Goal: Transaction & Acquisition: Purchase product/service

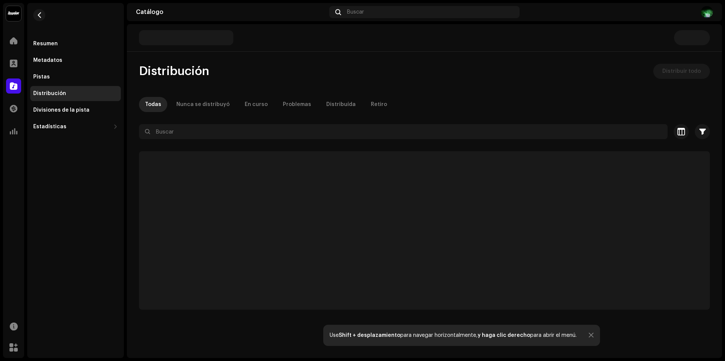
click at [590, 337] on div at bounding box center [591, 336] width 5 height 6
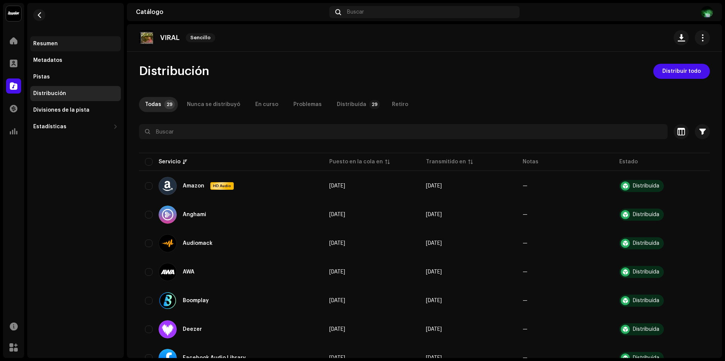
click at [57, 38] on div "Resumen" at bounding box center [75, 43] width 91 height 15
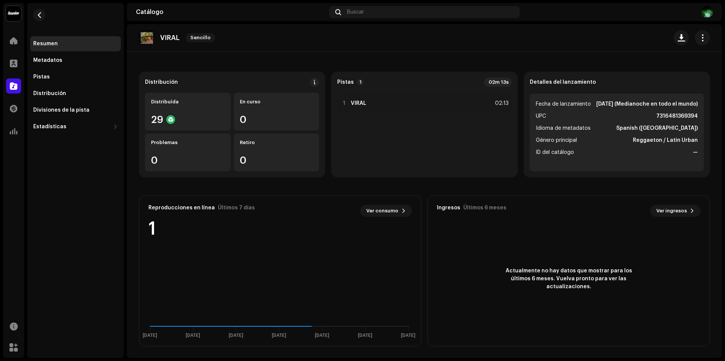
scroll to position [43, 0]
click at [367, 211] on span "Ver consumo" at bounding box center [382, 210] width 32 height 15
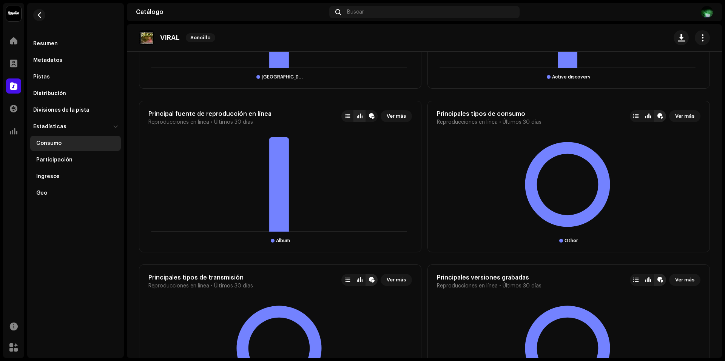
scroll to position [717, 0]
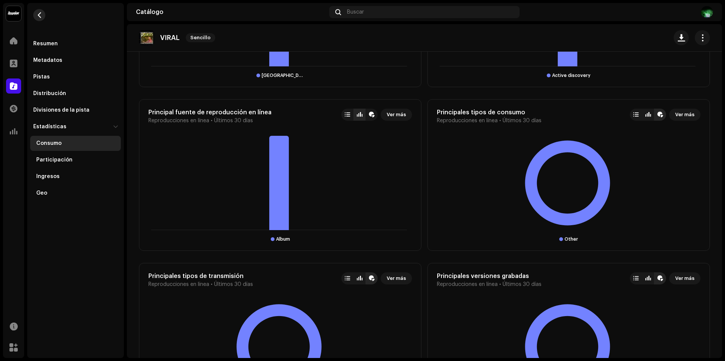
click at [34, 13] on button "button" at bounding box center [39, 15] width 12 height 12
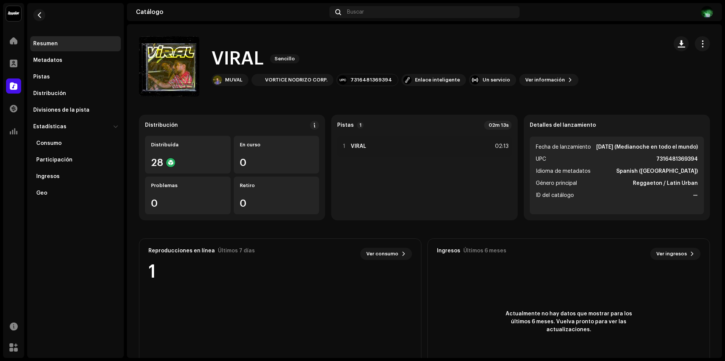
click at [15, 48] on div "Inicio" at bounding box center [13, 40] width 21 height 21
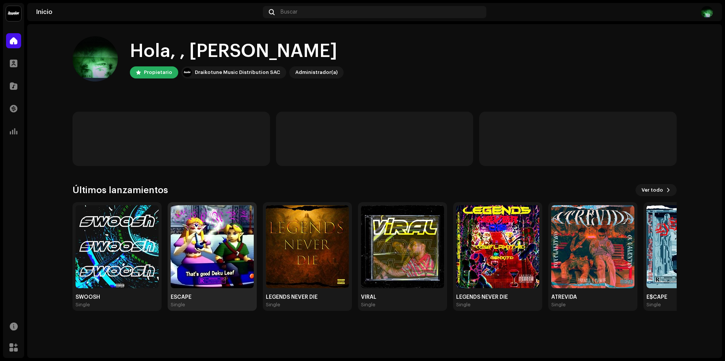
click at [213, 273] on img at bounding box center [212, 246] width 83 height 83
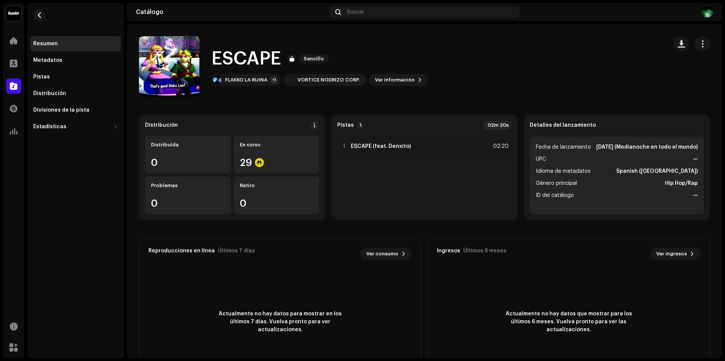
click at [33, 19] on re-m-nav-back at bounding box center [39, 19] width 18 height 33
click at [44, 17] on button "button" at bounding box center [39, 15] width 12 height 12
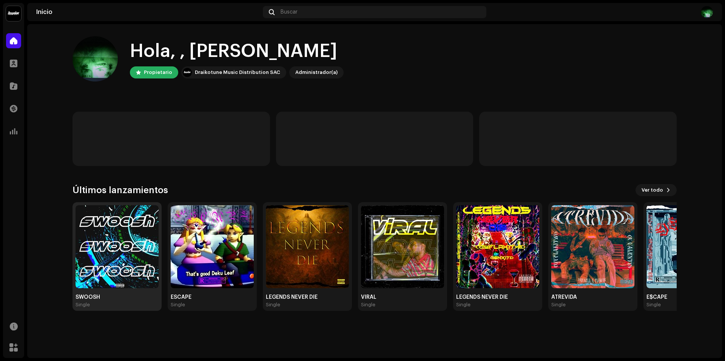
click at [122, 265] on img at bounding box center [117, 246] width 83 height 83
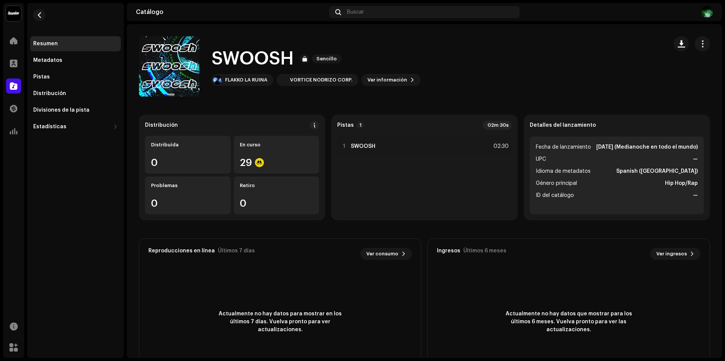
click at [5, 37] on div "Inicio" at bounding box center [13, 40] width 21 height 21
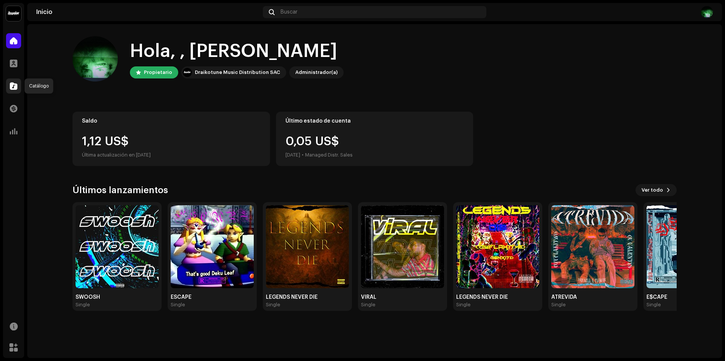
click at [12, 90] on div at bounding box center [13, 86] width 15 height 15
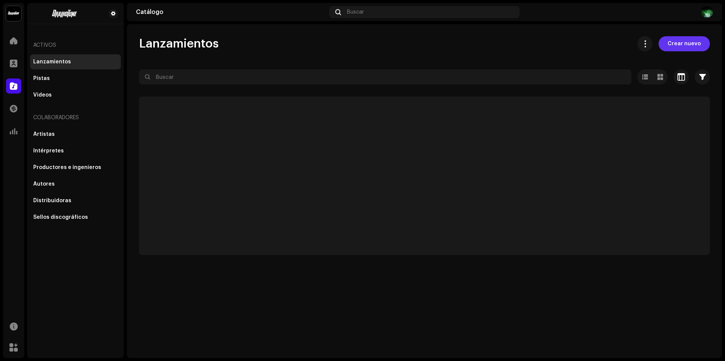
click at [696, 43] on span "Crear nuevo" at bounding box center [684, 43] width 33 height 15
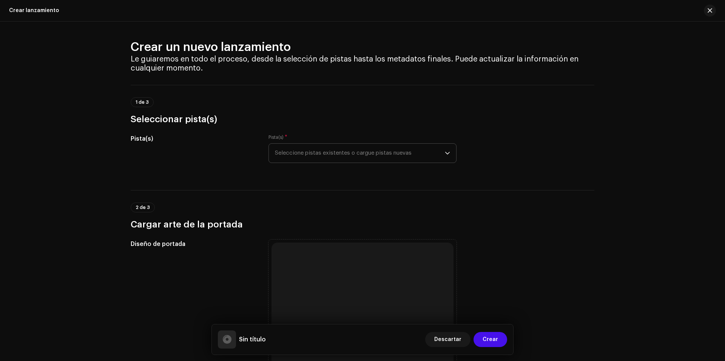
click at [310, 155] on span "Seleccione pistas existentes o cargue pistas nuevas" at bounding box center [360, 153] width 170 height 19
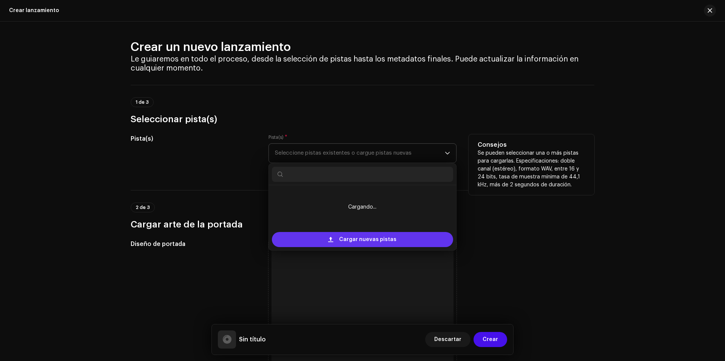
click at [381, 242] on span "Cargar nuevas pistas" at bounding box center [367, 239] width 57 height 15
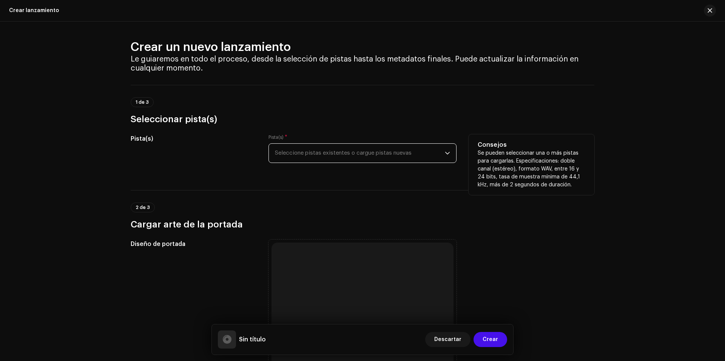
click at [363, 142] on div "Pista(s) * Seleccione pistas existentes o cargue pistas nuevas" at bounding box center [362, 148] width 188 height 29
click at [365, 148] on span "Seleccione pistas existentes o cargue pistas nuevas" at bounding box center [360, 153] width 170 height 19
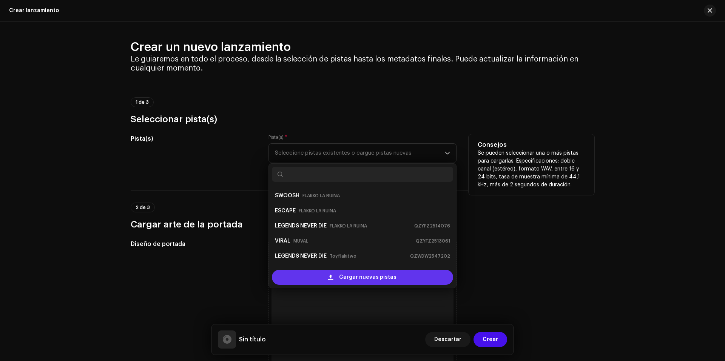
click at [403, 276] on div "Cargar nuevas pistas" at bounding box center [362, 277] width 181 height 15
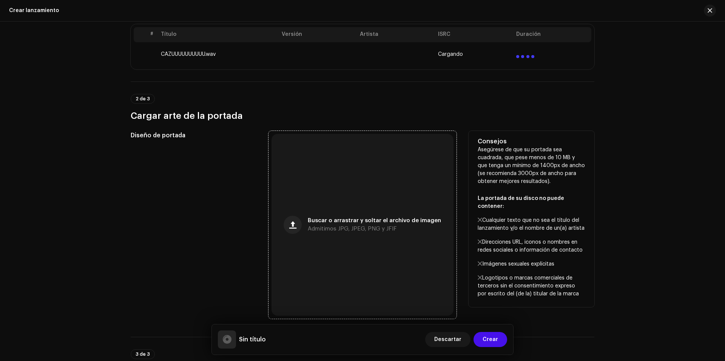
scroll to position [189, 0]
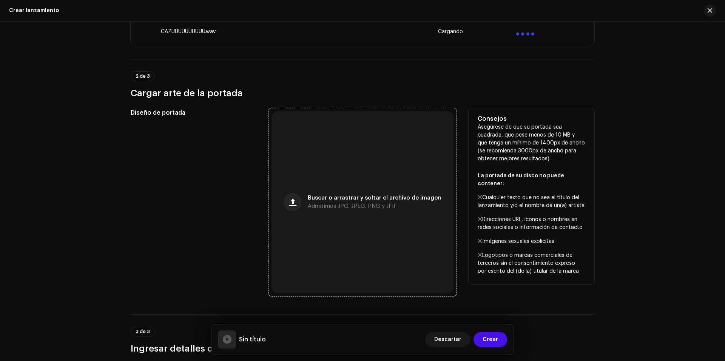
click at [353, 207] on span "Admitimos JPG, JPEG, PNG y JFIF" at bounding box center [352, 206] width 89 height 5
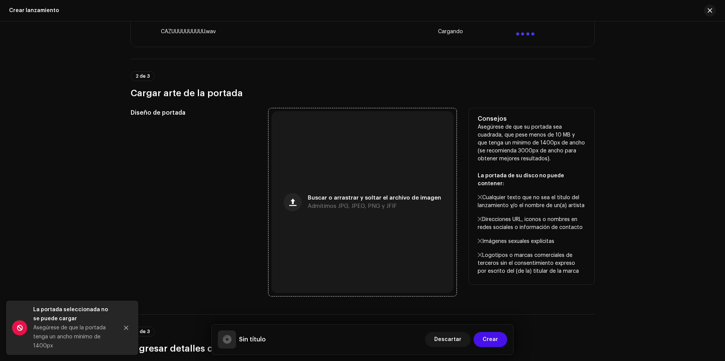
click at [330, 163] on div "Buscar o arrastrar y soltar el archivo de imagen Admitimos JPG, JPEG, PNG y JFIF" at bounding box center [362, 202] width 182 height 182
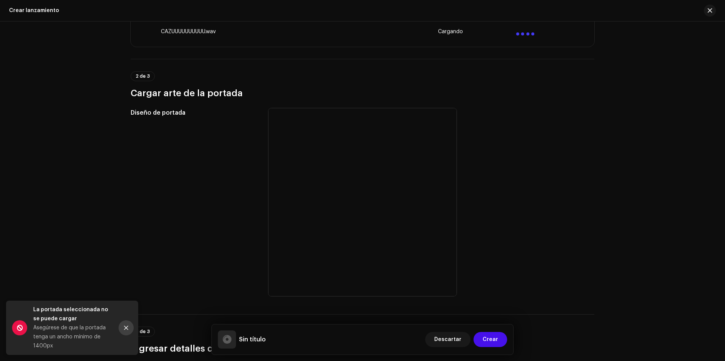
click at [127, 327] on icon "Close" at bounding box center [125, 327] width 5 height 5
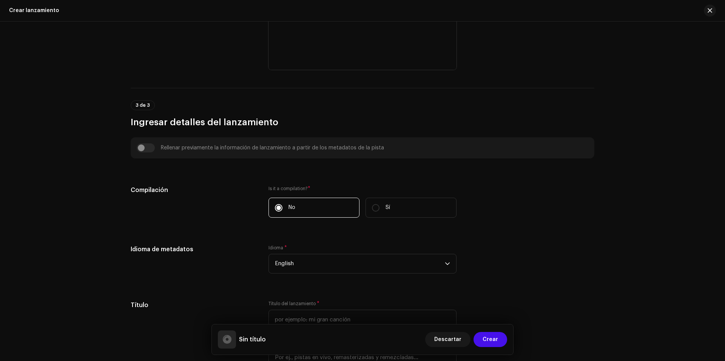
scroll to position [604, 0]
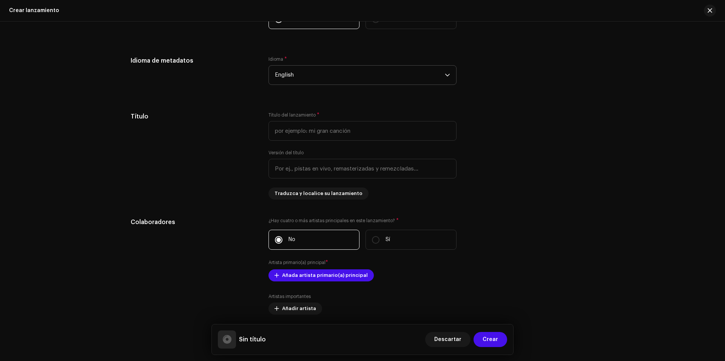
click at [325, 81] on span "English" at bounding box center [360, 75] width 170 height 19
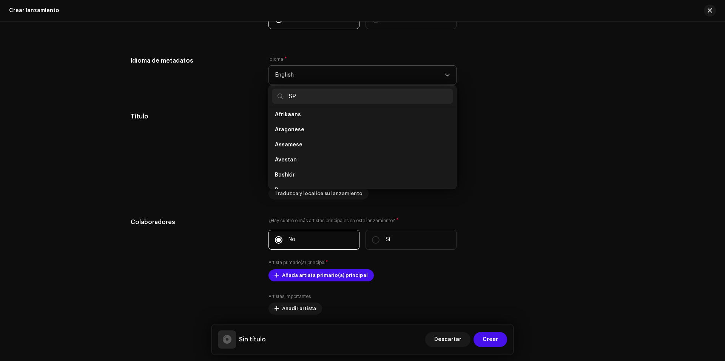
scroll to position [0, 0]
type input "SPA"
click at [297, 132] on span "Spanish ([GEOGRAPHIC_DATA])" at bounding box center [316, 133] width 82 height 8
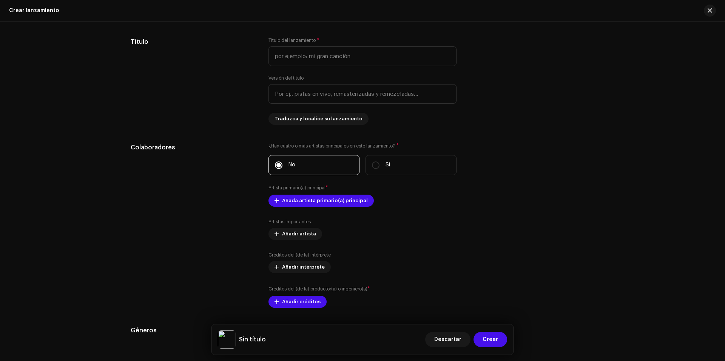
scroll to position [680, 0]
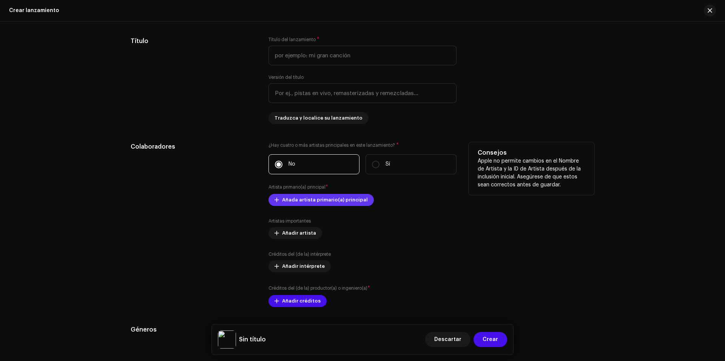
click at [325, 199] on span "Añada artista primario(a) principal" at bounding box center [325, 200] width 86 height 15
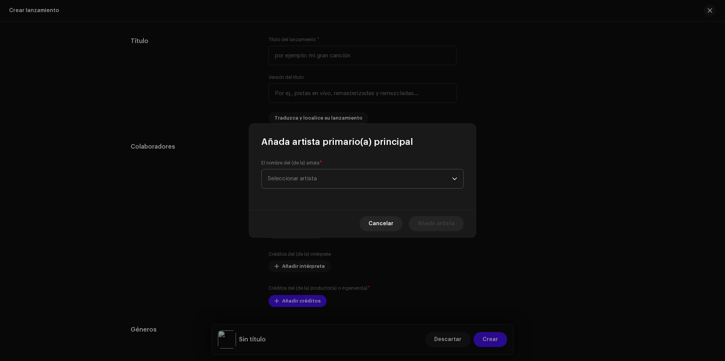
click at [336, 179] on span "Seleccionar artista" at bounding box center [360, 179] width 184 height 19
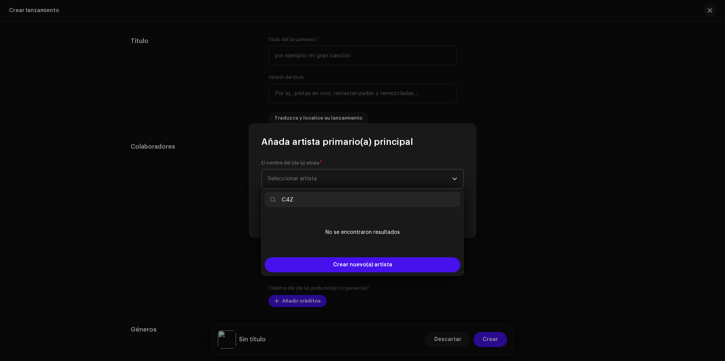
type input "C4ZU"
click at [715, 146] on div "Añada artista primario(a) principal El nombre del (de la) artista * Seleccionar…" at bounding box center [362, 180] width 725 height 361
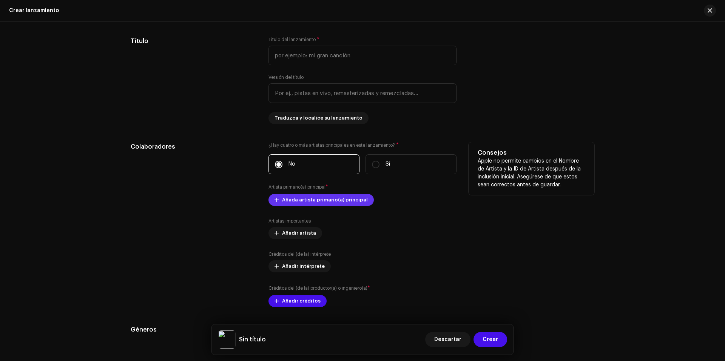
click at [338, 202] on span "Añada artista primario(a) principal" at bounding box center [325, 200] width 86 height 15
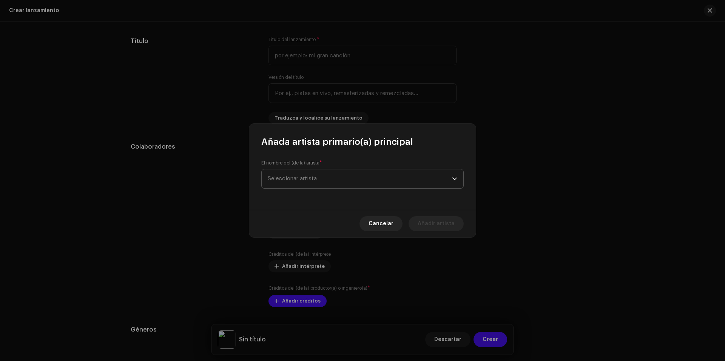
click at [347, 188] on span "Seleccionar artista" at bounding box center [360, 179] width 184 height 19
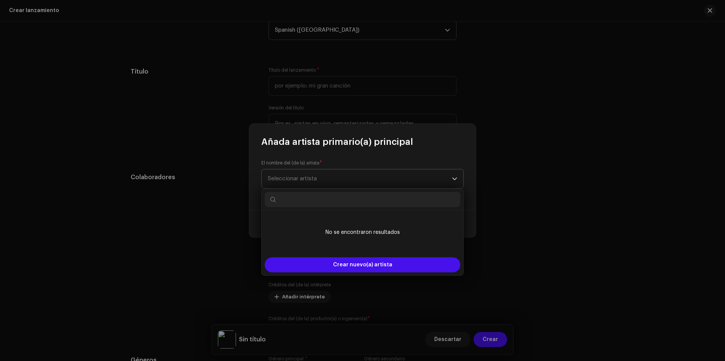
scroll to position [710, 0]
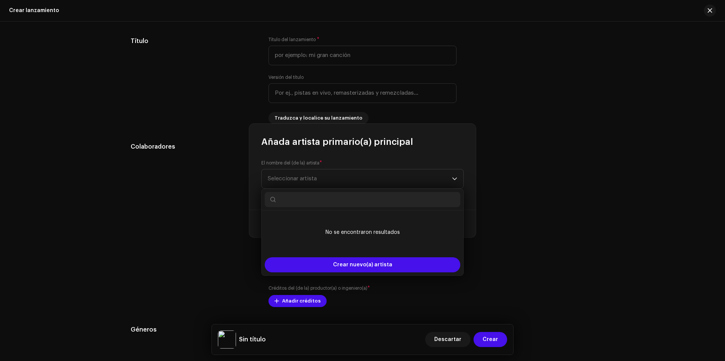
click at [507, 163] on div "Añada artista primario(a) principal El nombre del (de la) artista * Seleccionar…" at bounding box center [362, 180] width 725 height 361
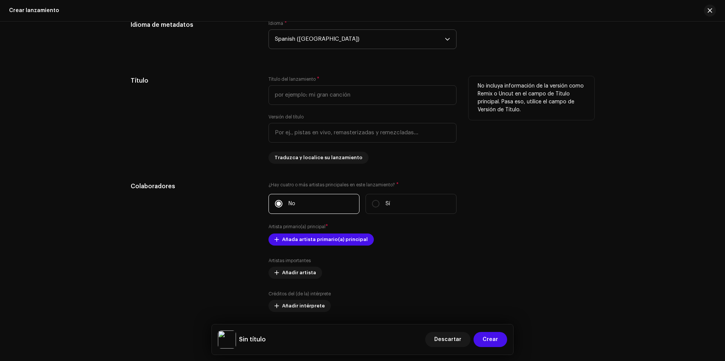
scroll to position [680, 0]
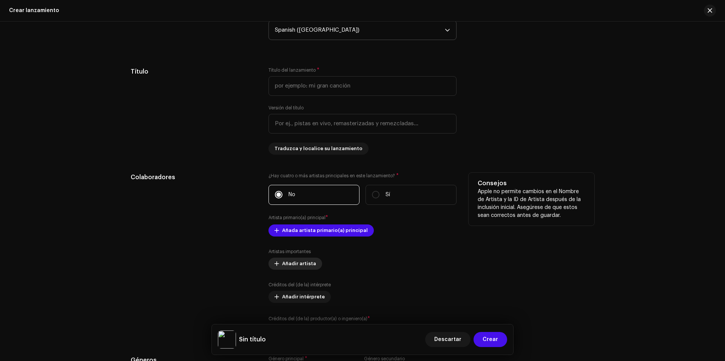
click at [286, 261] on span "Añadir artista" at bounding box center [299, 263] width 34 height 15
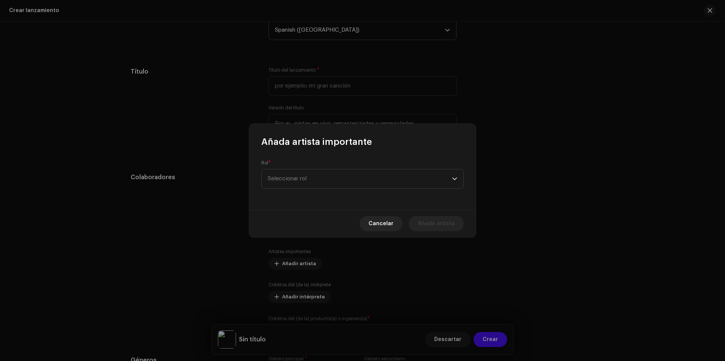
click at [497, 261] on div "Añada artista importante Rol * Seleccionar rol Cancelar Añadir artista" at bounding box center [362, 180] width 725 height 361
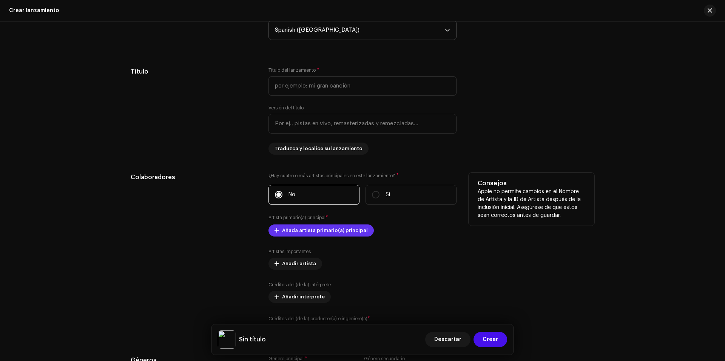
click at [329, 225] on span "Añada artista primario(a) principal" at bounding box center [325, 230] width 86 height 15
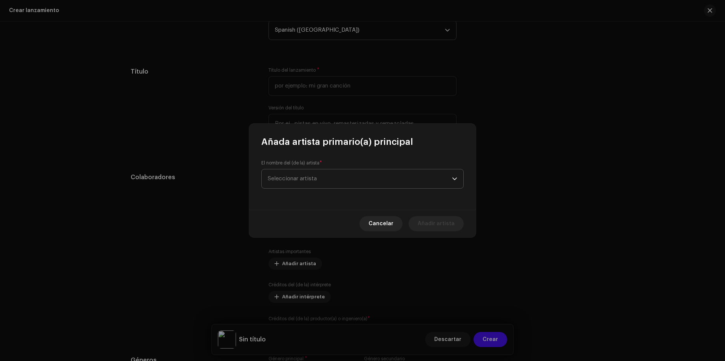
click at [333, 177] on span "Seleccionar artista" at bounding box center [360, 179] width 184 height 19
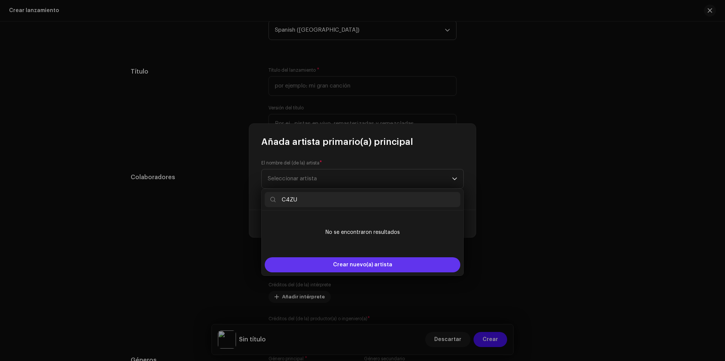
type input "C4ZU"
click at [359, 268] on span "Crear nuevo(a) artista" at bounding box center [362, 264] width 59 height 15
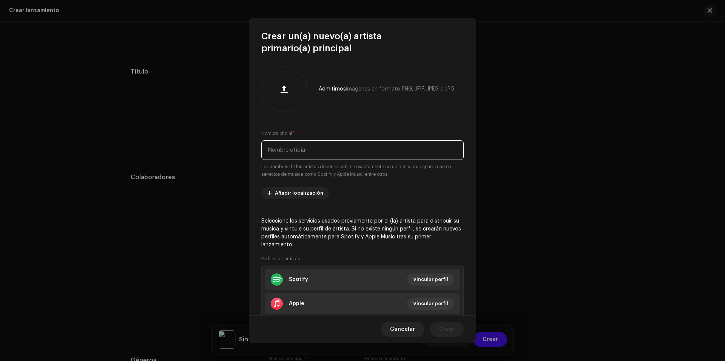
click at [316, 150] on input "text" at bounding box center [362, 150] width 202 height 20
type input "C4ZU"
click at [283, 99] on div at bounding box center [283, 88] width 39 height 39
click at [302, 69] on span at bounding box center [302, 71] width 6 height 6
click at [296, 88] on div at bounding box center [283, 88] width 39 height 39
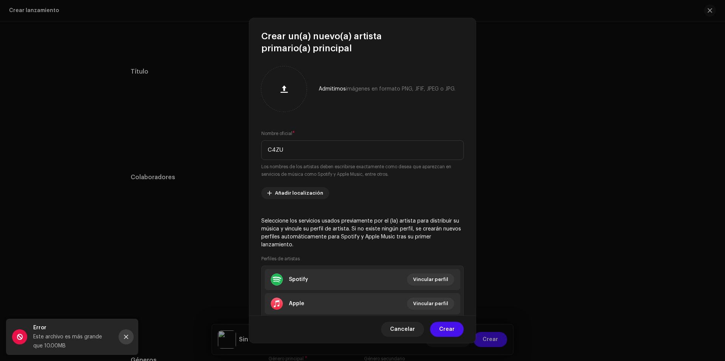
click at [123, 342] on button "Close" at bounding box center [126, 337] width 15 height 15
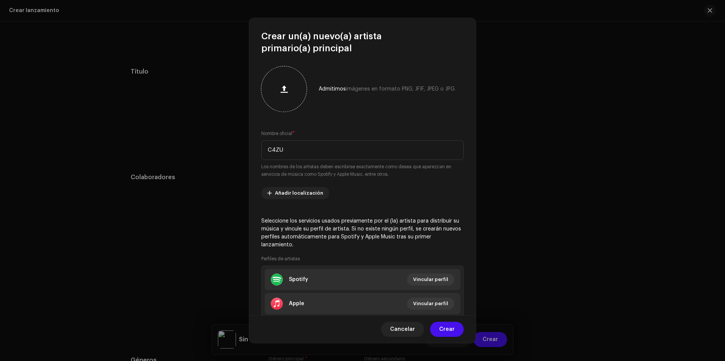
click at [296, 95] on div at bounding box center [283, 88] width 39 height 39
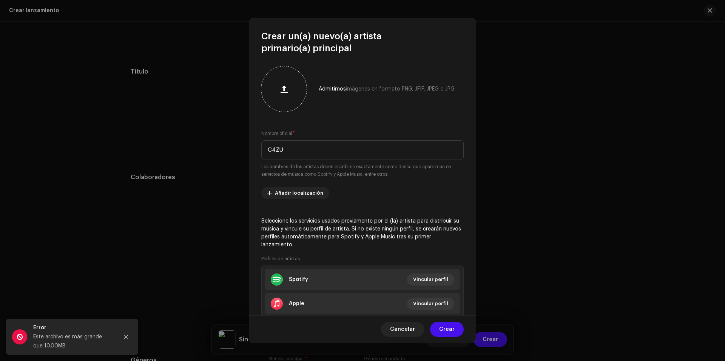
drag, startPoint x: 294, startPoint y: 78, endPoint x: 285, endPoint y: 90, distance: 15.4
click at [285, 90] on div at bounding box center [283, 88] width 39 height 39
click at [129, 334] on button "Close" at bounding box center [126, 337] width 15 height 15
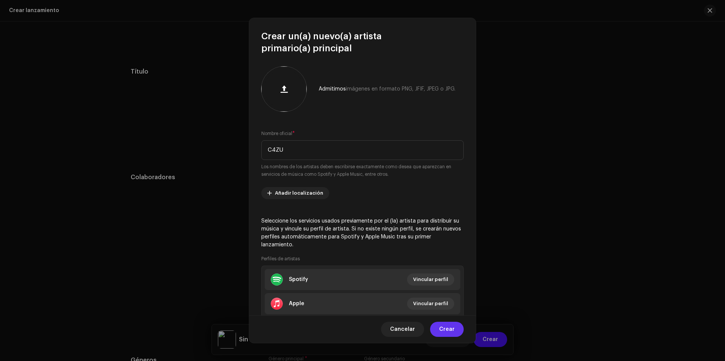
click at [461, 333] on button "Crear" at bounding box center [447, 329] width 34 height 15
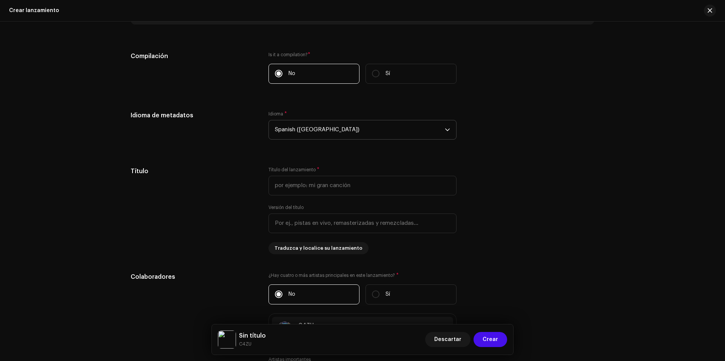
scroll to position [604, 0]
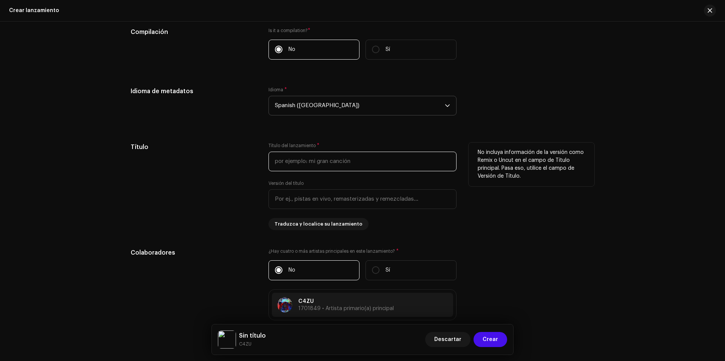
click at [373, 163] on input "text" at bounding box center [362, 162] width 188 height 20
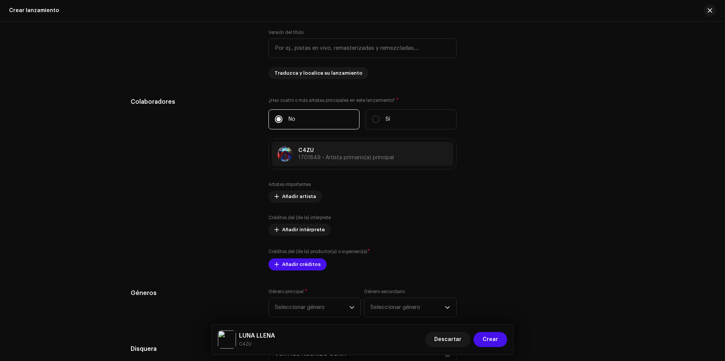
scroll to position [793, 0]
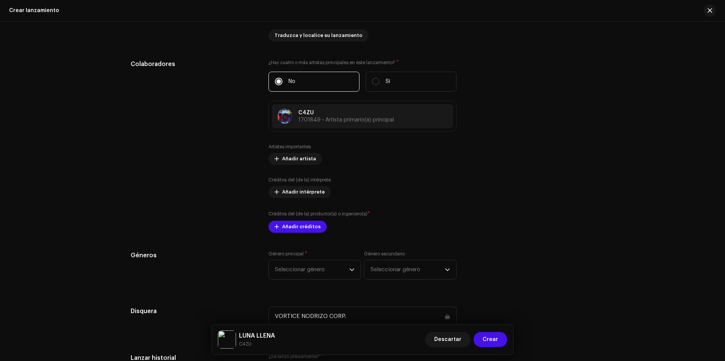
type input "LUNA LLENA"
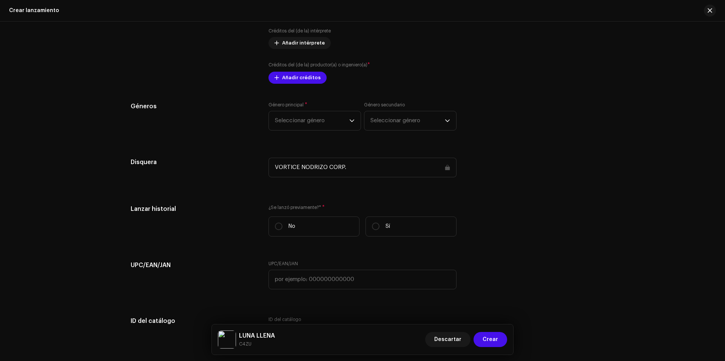
scroll to position [944, 0]
click at [302, 119] on span "Seleccionar género" at bounding box center [312, 118] width 74 height 19
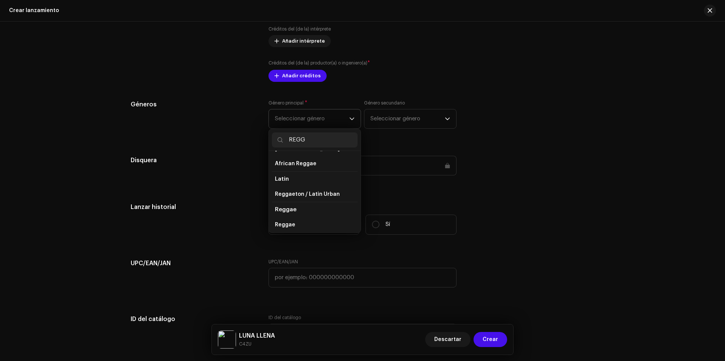
scroll to position [28, 0]
type input "REGG"
click at [327, 180] on span "Reggaeton / Latin Urban" at bounding box center [307, 180] width 65 height 8
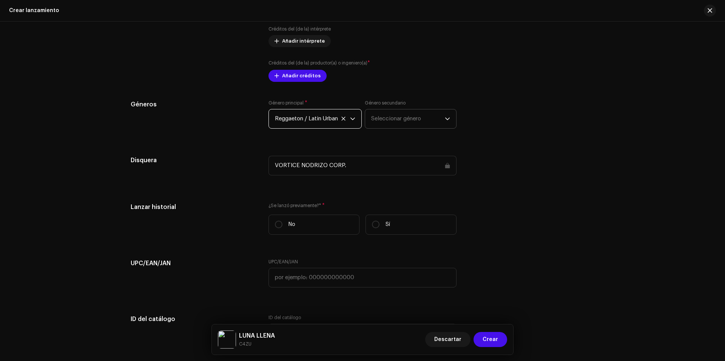
click at [382, 115] on span "Seleccionar género" at bounding box center [408, 118] width 74 height 19
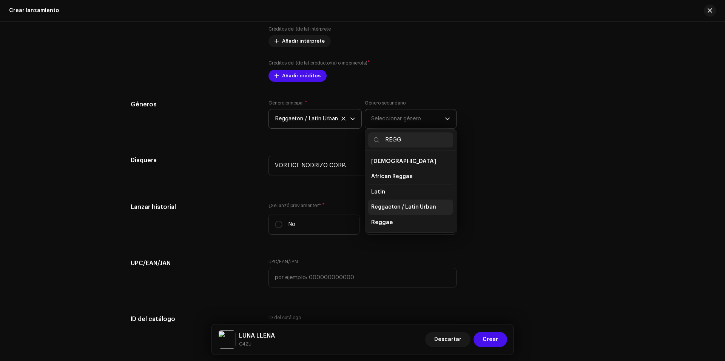
type input "REGG"
click at [420, 206] on span "Reggaeton / Latin Urban" at bounding box center [403, 208] width 65 height 8
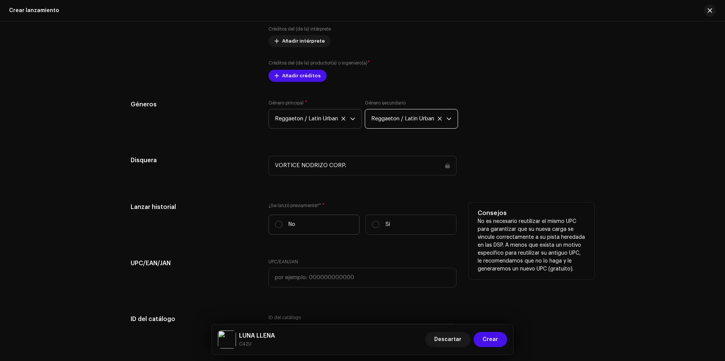
click at [279, 228] on label "No" at bounding box center [313, 225] width 91 height 20
click at [279, 228] on input "No" at bounding box center [279, 225] width 8 height 8
radio input "true"
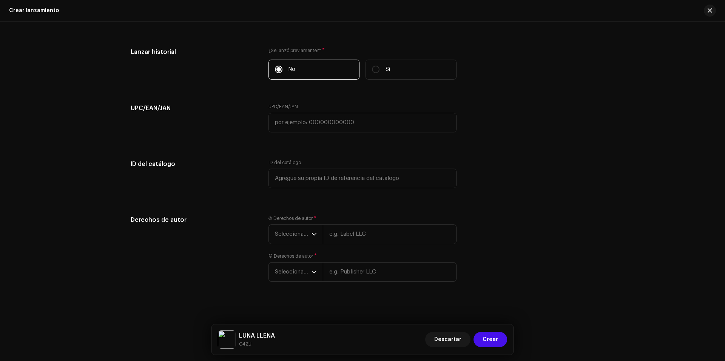
scroll to position [1101, 0]
click at [293, 232] on span "Seleccionar año" at bounding box center [293, 232] width 37 height 19
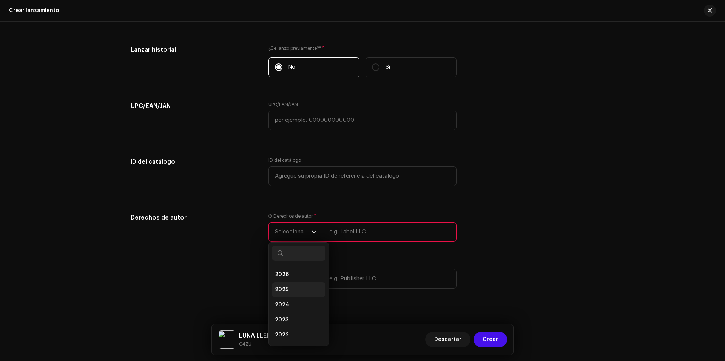
click at [292, 288] on li "2025" at bounding box center [299, 289] width 54 height 15
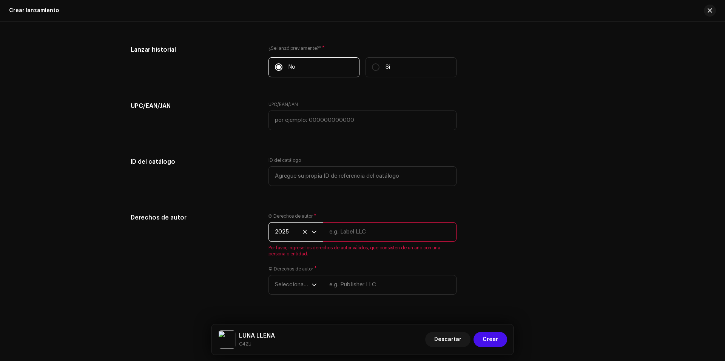
click at [353, 237] on input "text" at bounding box center [390, 232] width 134 height 20
type input "VORTICE NODRIZO CORP."
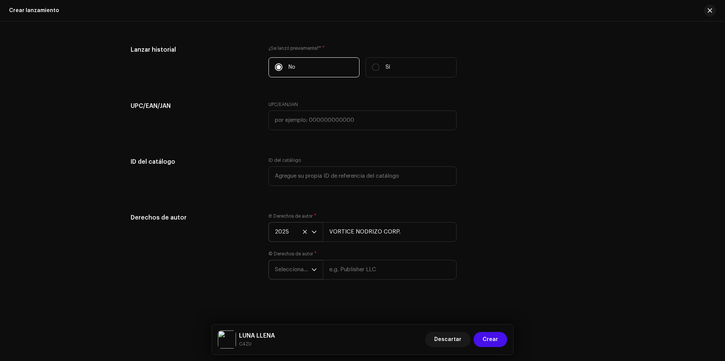
click at [297, 276] on span "Seleccionar año" at bounding box center [293, 270] width 37 height 19
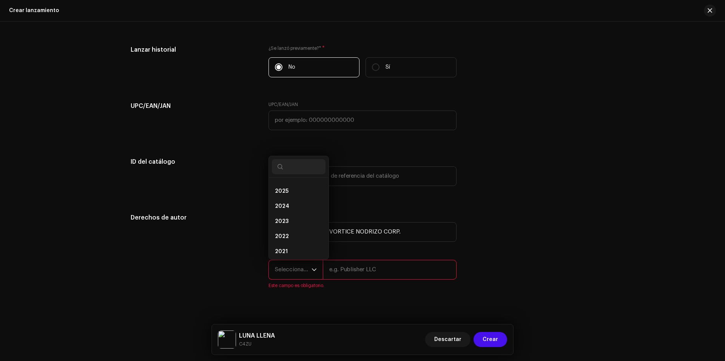
scroll to position [3, 0]
click at [281, 201] on span "2025" at bounding box center [282, 201] width 14 height 8
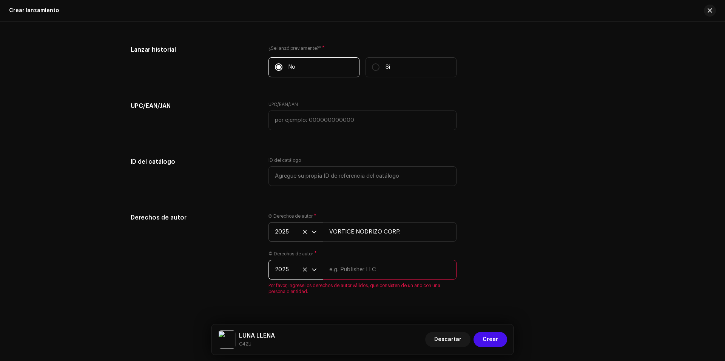
click at [339, 262] on input "text" at bounding box center [390, 270] width 134 height 20
type input "VORTICE NODRIZO CORP."
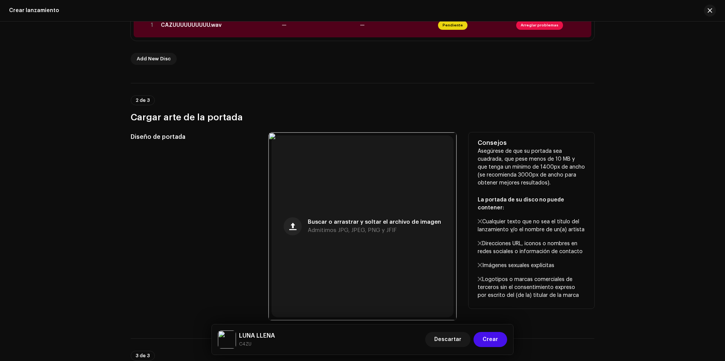
scroll to position [6, 0]
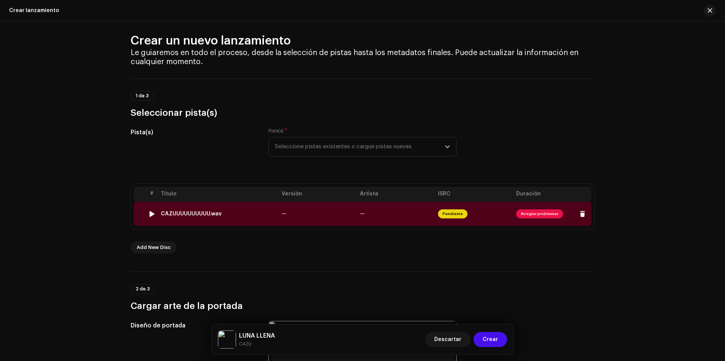
click at [543, 217] on span "Arreglar problemas" at bounding box center [539, 214] width 47 height 9
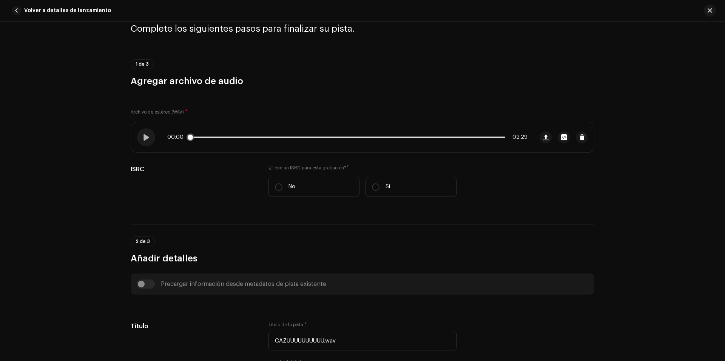
scroll to position [113, 0]
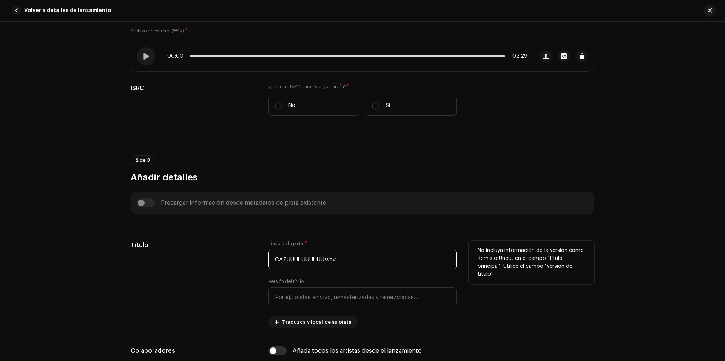
drag, startPoint x: 344, startPoint y: 267, endPoint x: 258, endPoint y: 268, distance: 86.1
click at [268, 268] on input "CAZUUUUUUUUUU.wav" at bounding box center [362, 260] width 188 height 20
click at [237, 265] on div "Título" at bounding box center [194, 285] width 126 height 88
drag, startPoint x: 356, startPoint y: 265, endPoint x: 234, endPoint y: 261, distance: 121.2
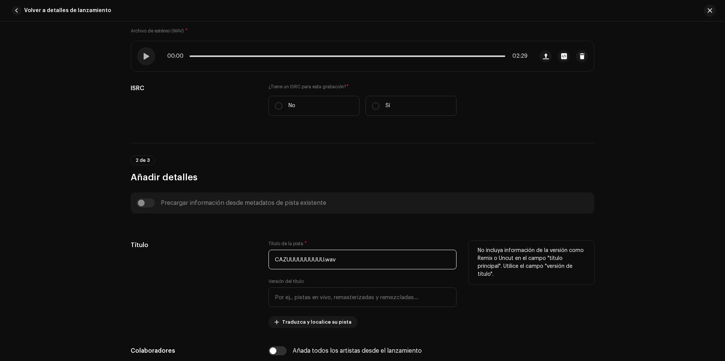
click at [234, 261] on div "Título Título de la pista * CAZUUUUUUUUUU.wav Versión del título Traduzca y loc…" at bounding box center [363, 285] width 464 height 88
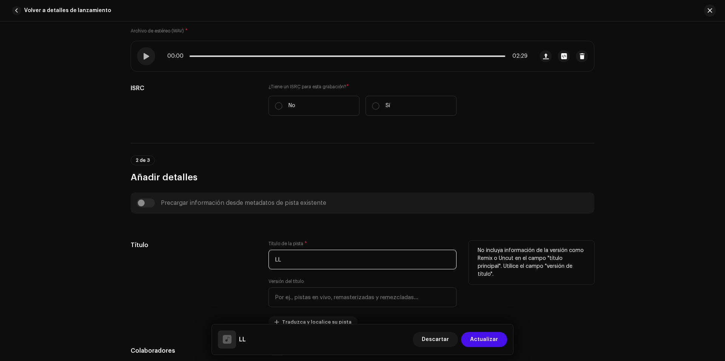
type input "L"
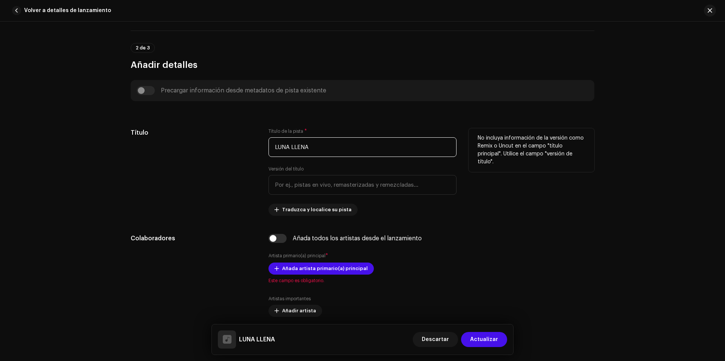
scroll to position [264, 0]
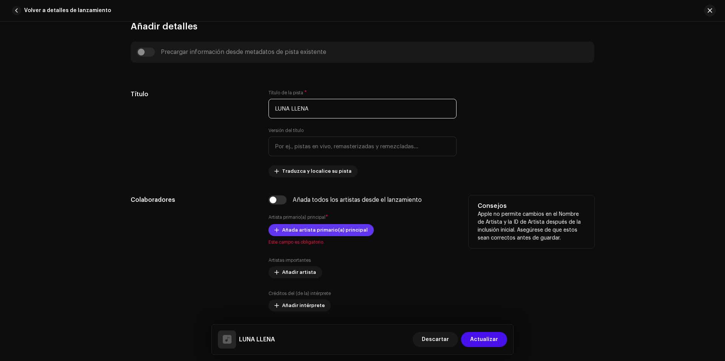
type input "LUNA LLENA"
click at [349, 233] on span "Añada artista primario(a) principal" at bounding box center [325, 230] width 86 height 15
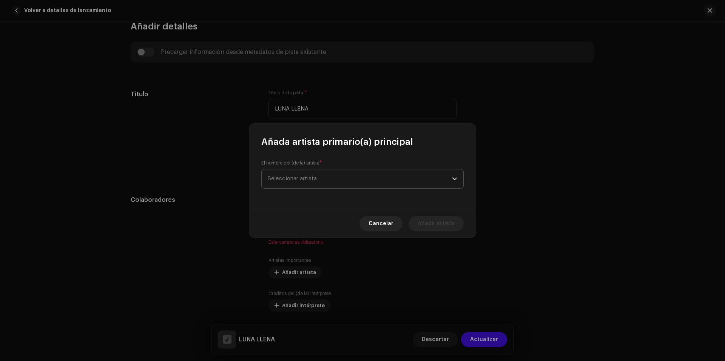
click at [351, 185] on span "Seleccionar artista" at bounding box center [360, 179] width 184 height 19
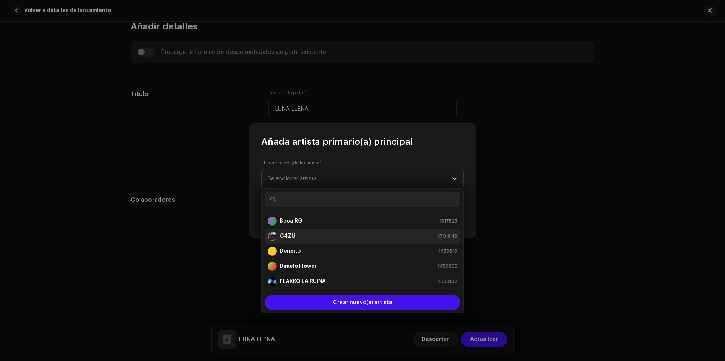
click at [311, 235] on div "C4ZU 1701849" at bounding box center [363, 236] width 190 height 9
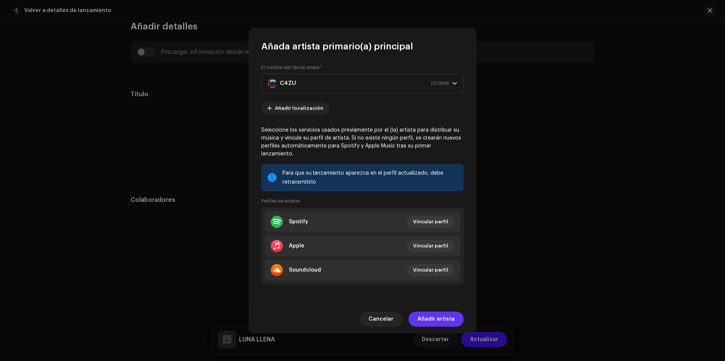
click at [441, 319] on span "Añadir artista" at bounding box center [436, 319] width 37 height 15
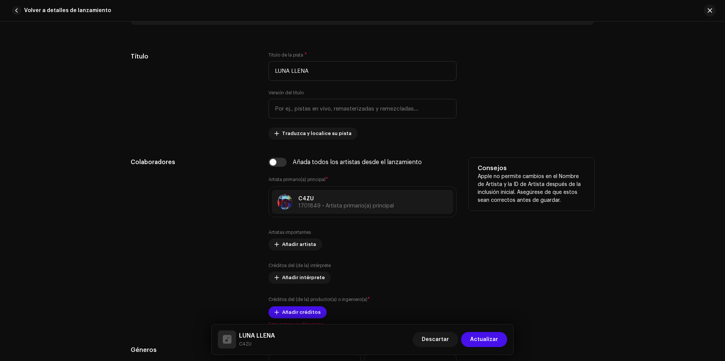
scroll to position [340, 0]
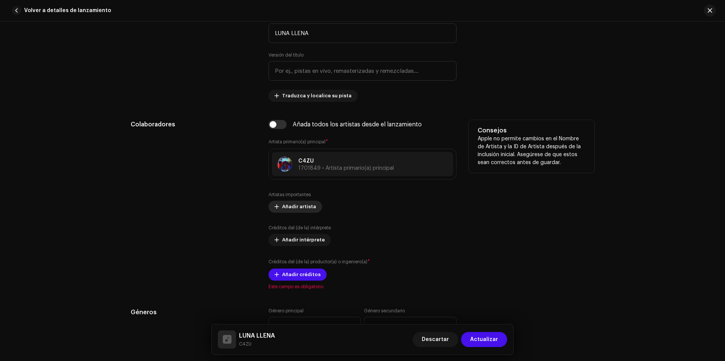
click at [296, 205] on span "Añadir artista" at bounding box center [299, 206] width 34 height 15
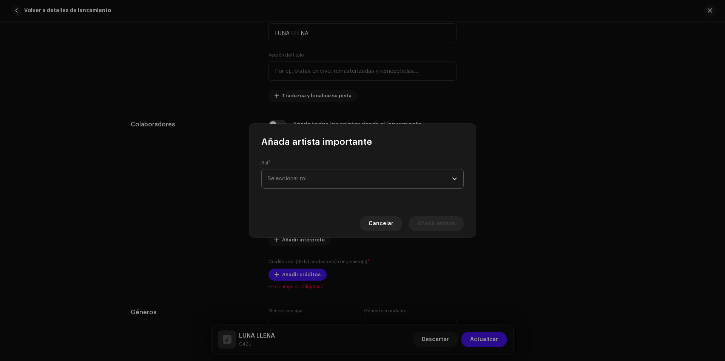
click at [304, 175] on span "Seleccionar rol" at bounding box center [360, 179] width 184 height 19
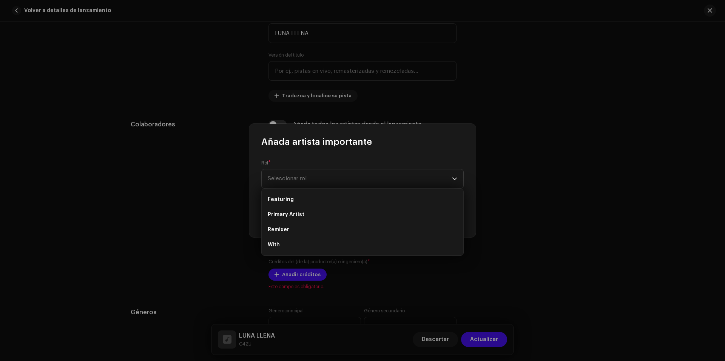
click at [191, 201] on div "Añada artista importante Rol * Seleccionar rol Cancelar Añadir artista" at bounding box center [362, 180] width 725 height 361
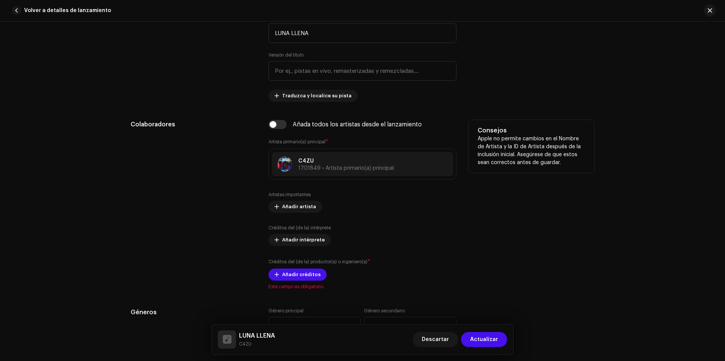
scroll to position [378, 0]
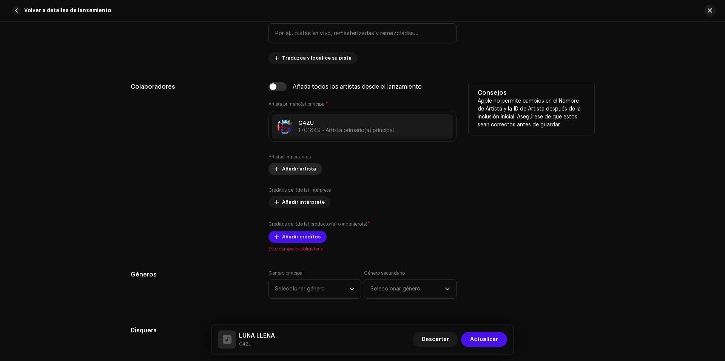
click at [309, 173] on span "Añadir artista" at bounding box center [299, 169] width 34 height 15
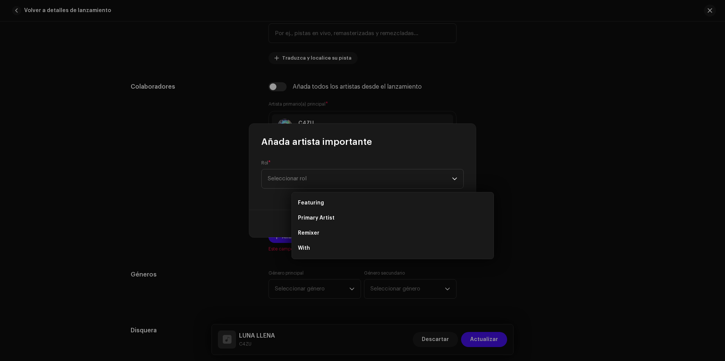
click at [611, 196] on div "Añada artista importante Rol * Seleccionar rol Cancelar Añadir artista" at bounding box center [362, 180] width 725 height 361
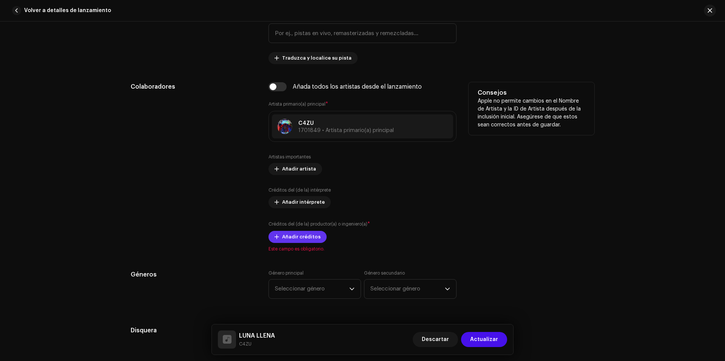
click at [293, 237] on span "Añadir créditos" at bounding box center [301, 237] width 39 height 15
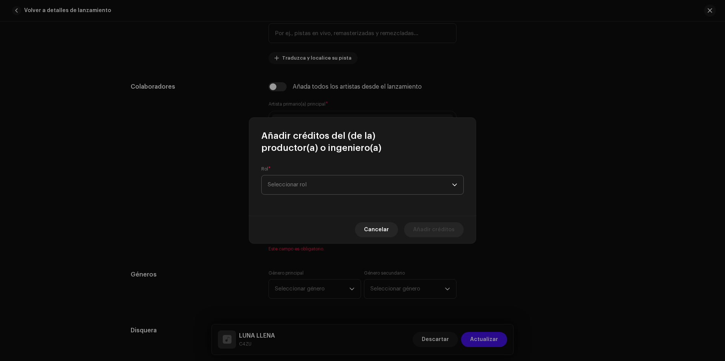
click at [311, 183] on span "Seleccionar rol" at bounding box center [360, 185] width 184 height 19
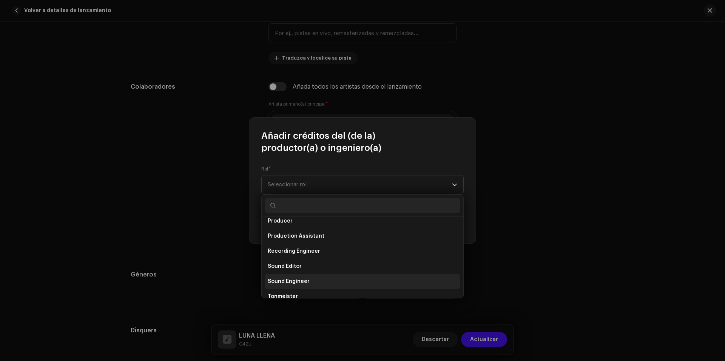
scroll to position [294, 0]
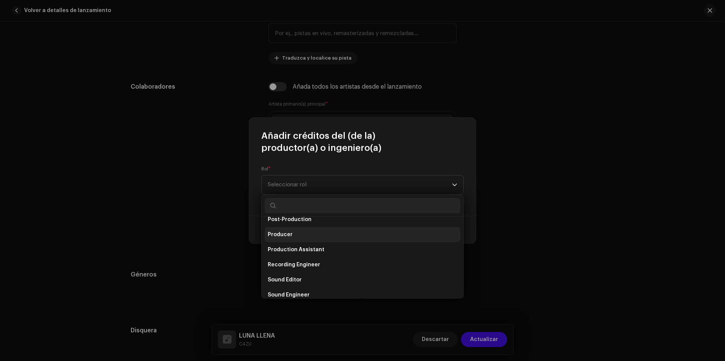
click at [305, 234] on li "Producer" at bounding box center [363, 234] width 196 height 15
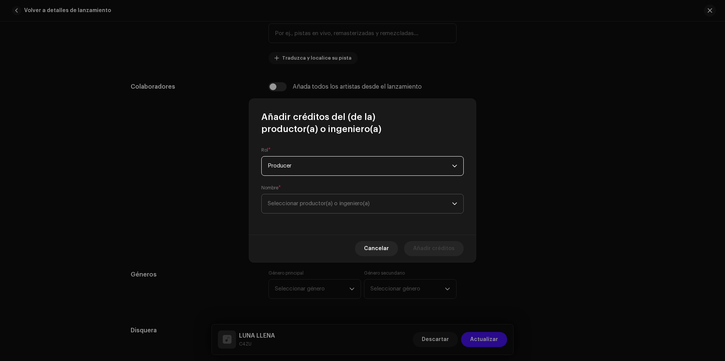
click at [328, 202] on span "Seleccionar productor(a) o ingeniero(a)" at bounding box center [319, 204] width 102 height 6
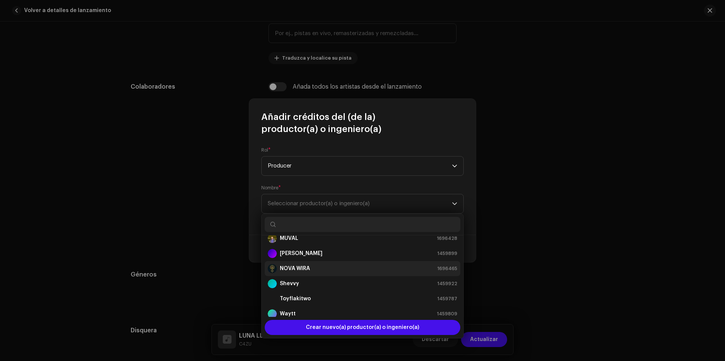
scroll to position [136, 0]
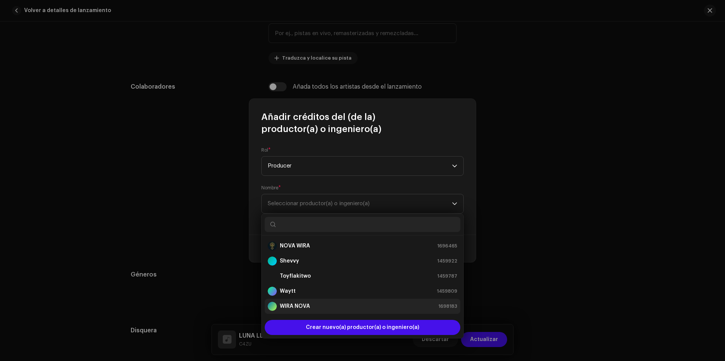
click at [307, 303] on strong "WIRA NOVA" at bounding box center [295, 307] width 30 height 8
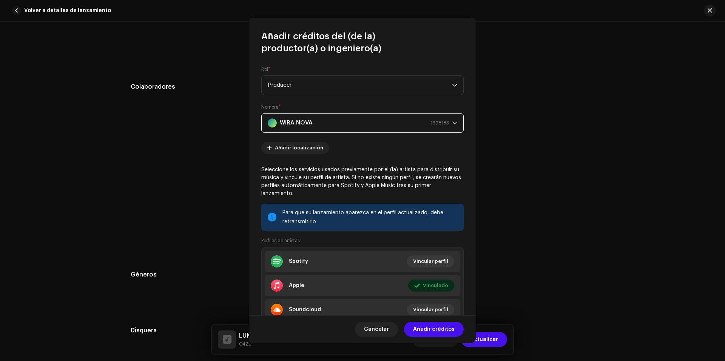
click at [608, 164] on div "Añadir créditos del (de la) productor(a) o ingeniero(a) Rol * Producer Nombre *…" at bounding box center [362, 180] width 725 height 361
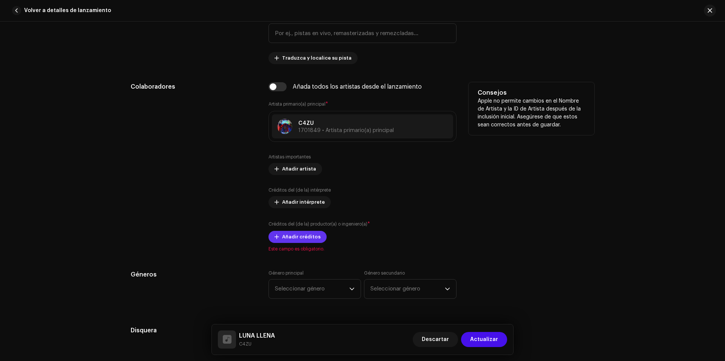
click at [310, 236] on span "Añadir créditos" at bounding box center [301, 237] width 39 height 15
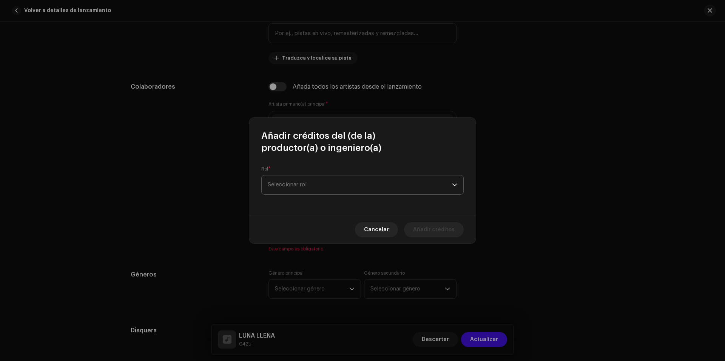
click at [345, 187] on span "Seleccionar rol" at bounding box center [360, 185] width 184 height 19
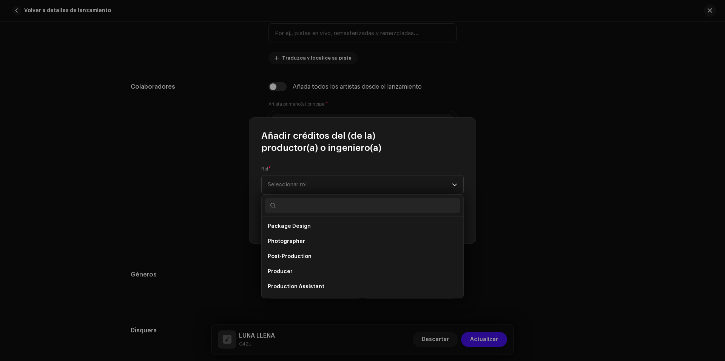
scroll to position [257, 0]
click at [306, 277] on li "Producer" at bounding box center [363, 272] width 196 height 15
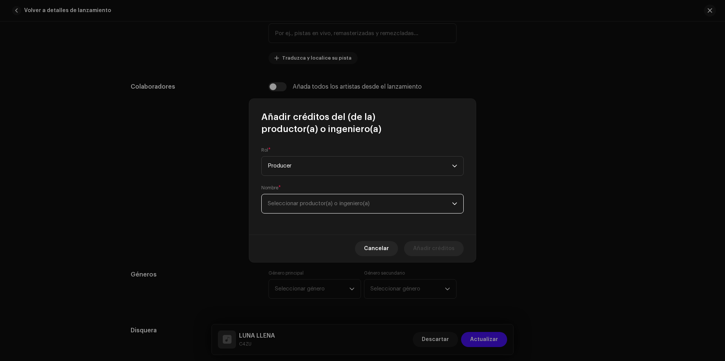
click at [359, 213] on span "Seleccionar productor(a) o ingeniero(a)" at bounding box center [360, 203] width 184 height 19
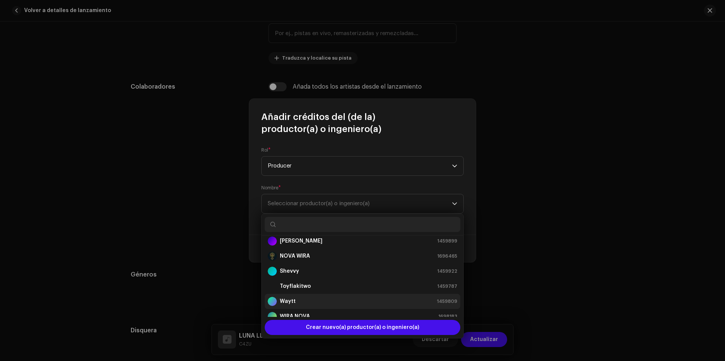
scroll to position [136, 0]
click at [306, 305] on strong "WIRA NOVA" at bounding box center [295, 307] width 30 height 8
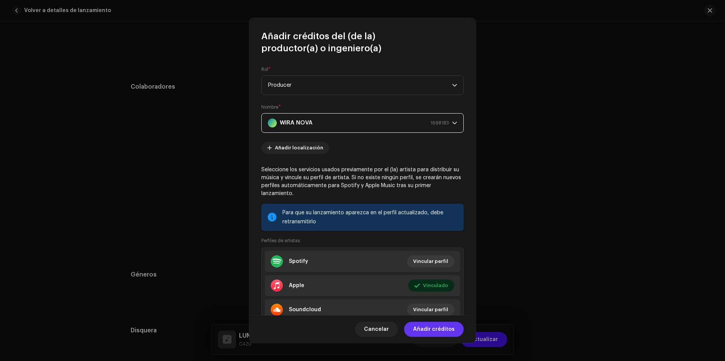
click at [442, 326] on span "Añadir créditos" at bounding box center [434, 329] width 42 height 15
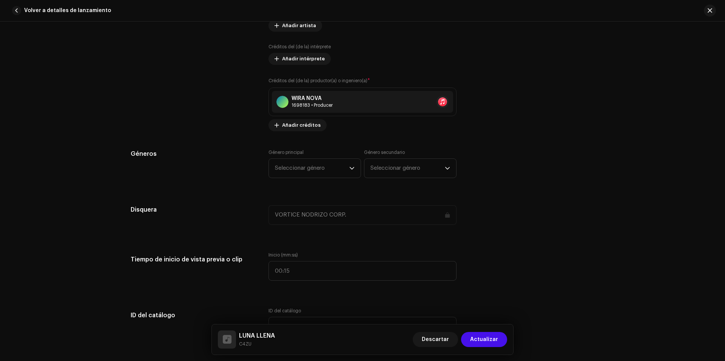
scroll to position [566, 0]
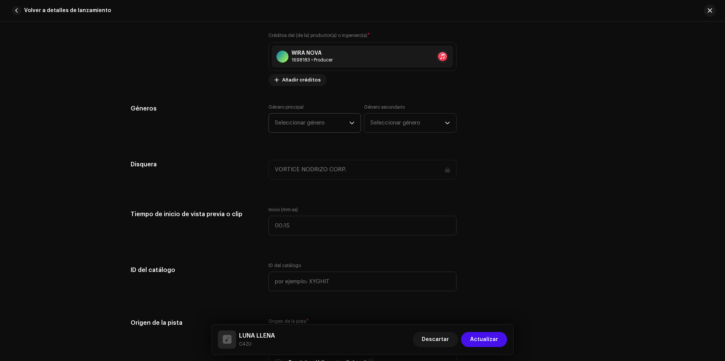
click at [298, 126] on span "Seleccionar género" at bounding box center [312, 123] width 74 height 19
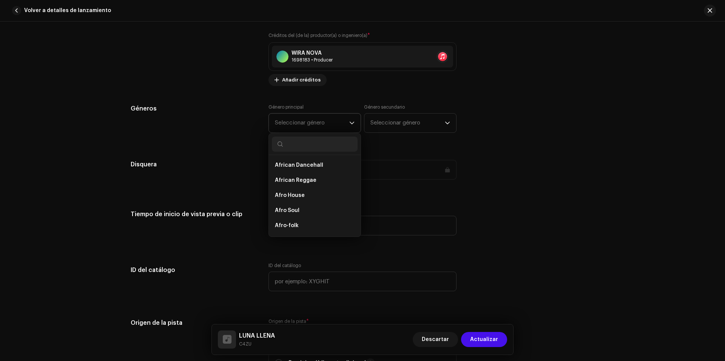
scroll to position [453, 0]
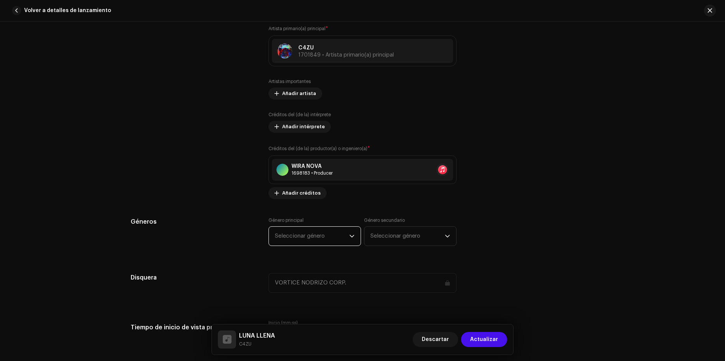
click at [333, 237] on span "Seleccionar género" at bounding box center [312, 236] width 74 height 19
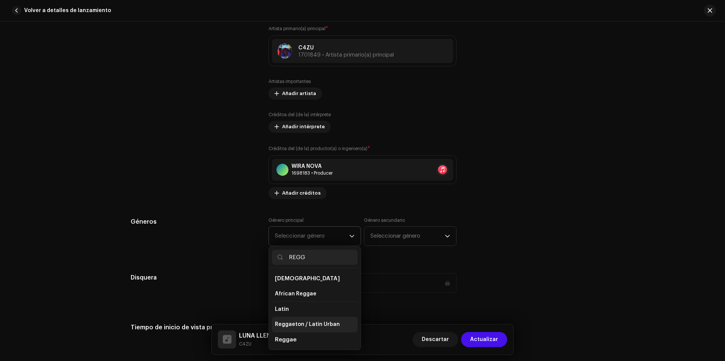
type input "REGG"
click at [319, 324] on span "Reggaeton / Latin Urban" at bounding box center [307, 325] width 65 height 8
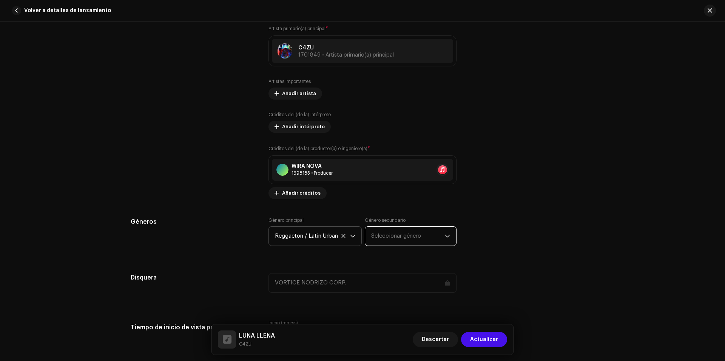
click at [406, 234] on span "Seleccionar género" at bounding box center [408, 236] width 74 height 19
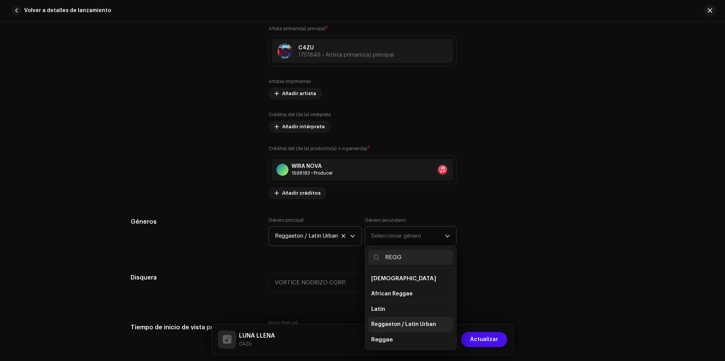
type input "REGG"
click at [420, 328] on span "Reggaeton / Latin Urban" at bounding box center [403, 325] width 65 height 8
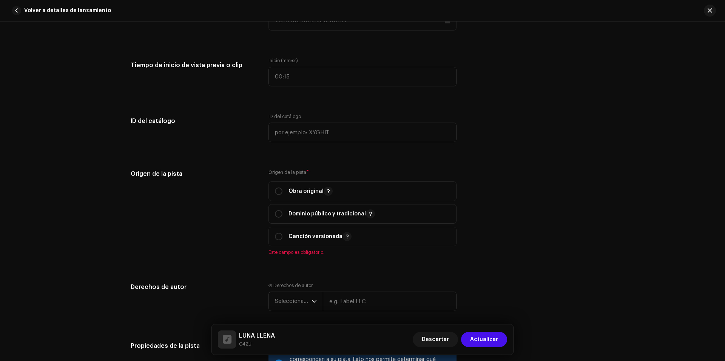
scroll to position [717, 0]
click at [277, 186] on input "radio" at bounding box center [279, 190] width 8 height 8
radio input "true"
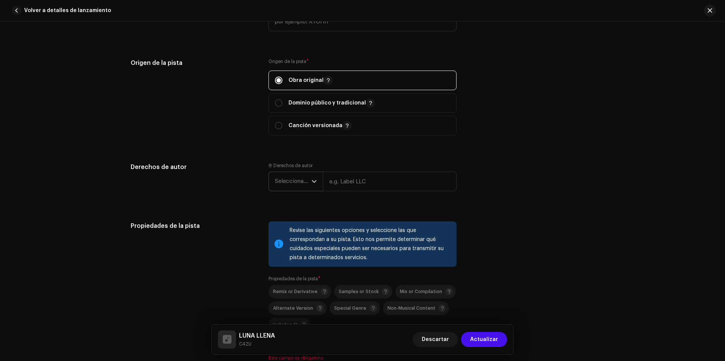
scroll to position [831, 0]
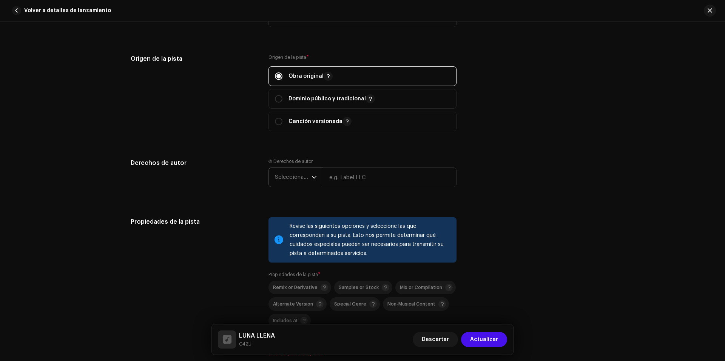
click at [286, 182] on span "Seleccionar año" at bounding box center [293, 177] width 37 height 19
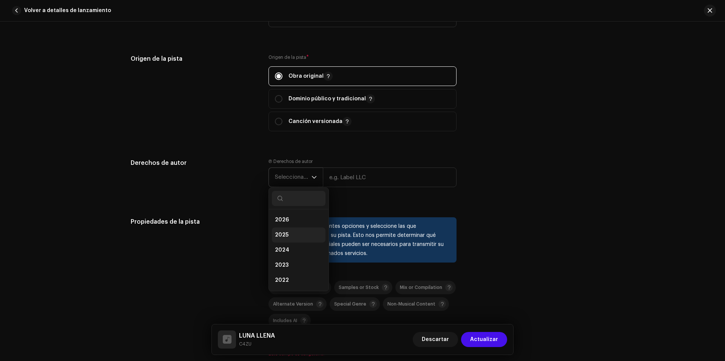
click at [291, 237] on li "2025" at bounding box center [299, 235] width 54 height 15
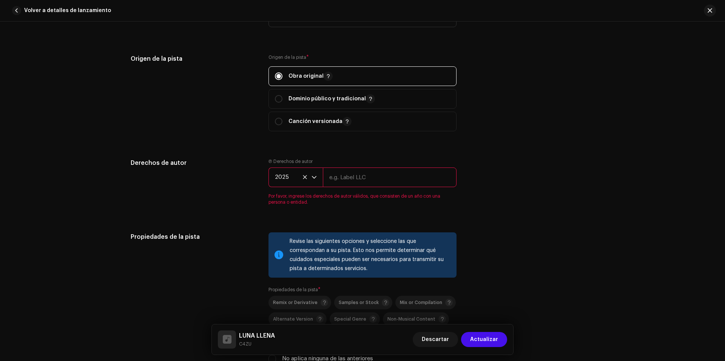
click at [337, 185] on input "text" at bounding box center [390, 178] width 134 height 20
type input "VORTICE NODRIZO CORP."
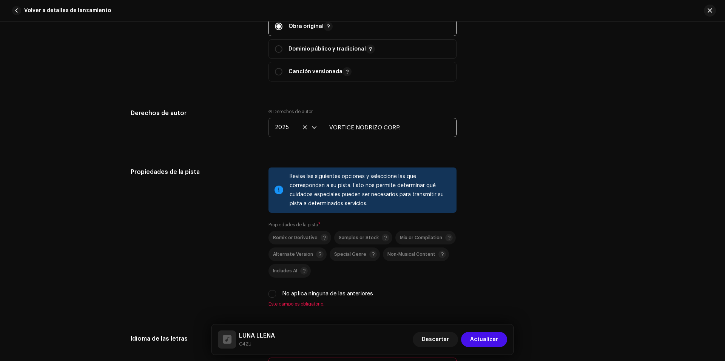
scroll to position [982, 0]
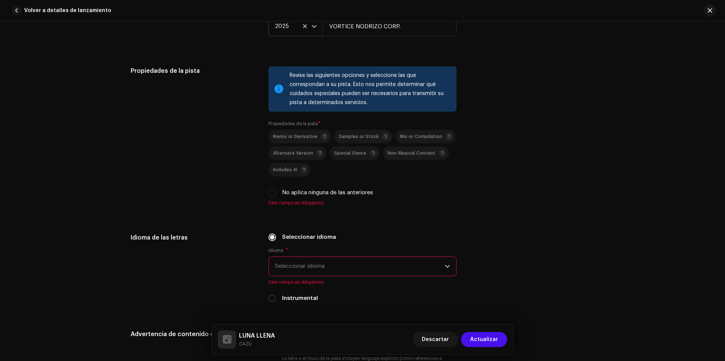
click at [275, 188] on div "Remix or Derivative Samples or Stock Mix or Compilation Alternate Version Speci…" at bounding box center [362, 163] width 188 height 67
click at [274, 192] on input "No aplica ninguna de las anteriores" at bounding box center [272, 193] width 8 height 8
checkbox input "true"
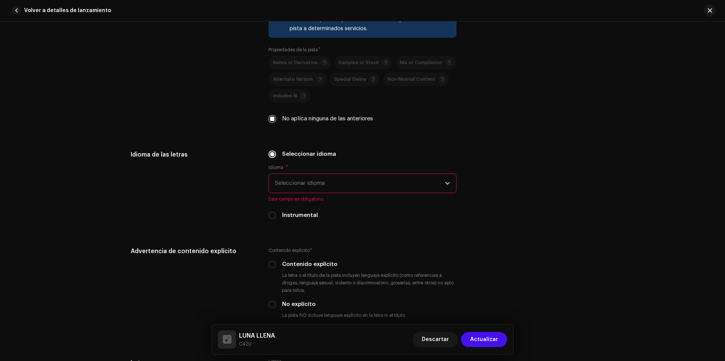
scroll to position [1057, 0]
click at [335, 180] on span "Seleccionar idioma" at bounding box center [360, 182] width 170 height 19
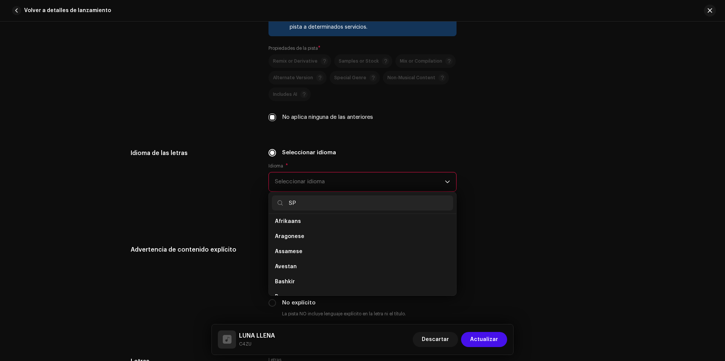
scroll to position [0, 0]
type input "SP"
click at [333, 252] on span "Spanish ([GEOGRAPHIC_DATA])" at bounding box center [316, 255] width 82 height 8
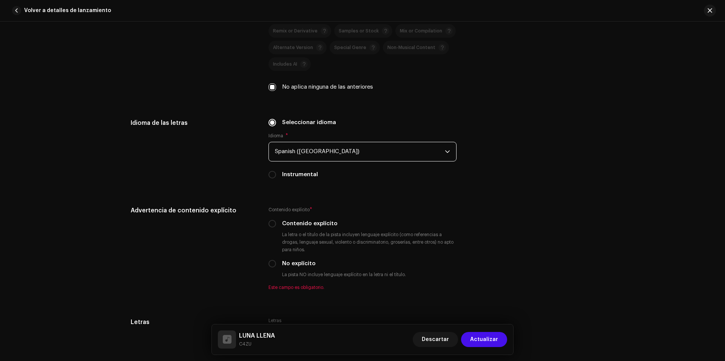
scroll to position [1133, 0]
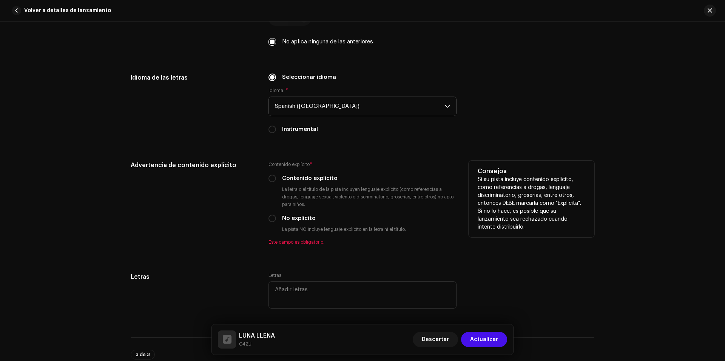
click at [275, 219] on div "No explícito" at bounding box center [362, 218] width 188 height 8
click at [274, 219] on div "No explícito" at bounding box center [362, 218] width 188 height 8
click at [274, 218] on input "No explícito" at bounding box center [272, 219] width 8 height 8
radio input "true"
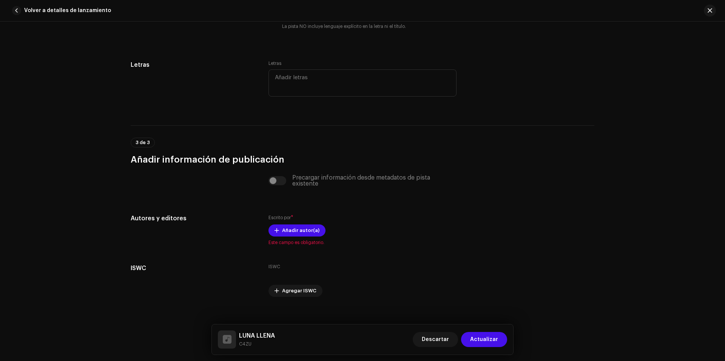
scroll to position [1344, 0]
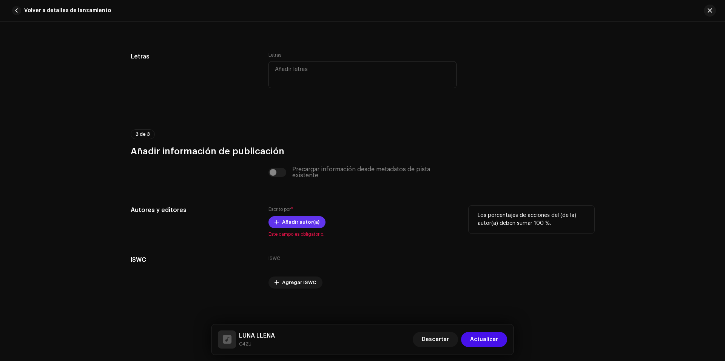
click at [286, 224] on span "Añadir autor(a)" at bounding box center [300, 222] width 37 height 15
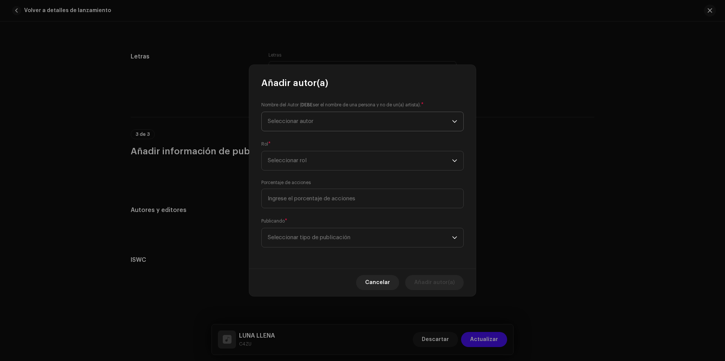
click at [338, 118] on span "Seleccionar autor" at bounding box center [360, 121] width 184 height 19
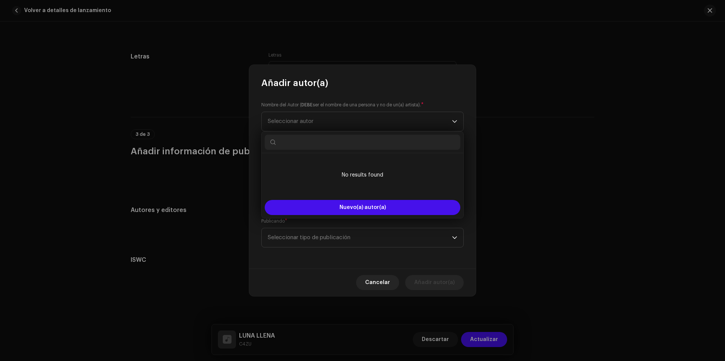
click at [330, 142] on input "text" at bounding box center [363, 142] width 196 height 15
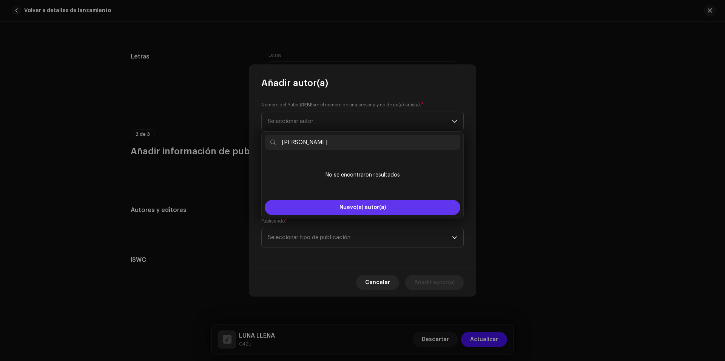
type input "[PERSON_NAME]"
click at [358, 212] on button "Nuevo(a) autor(a)" at bounding box center [363, 207] width 196 height 15
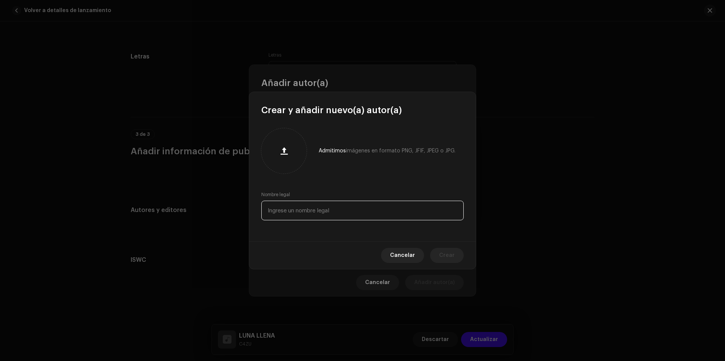
click at [311, 216] on input "text" at bounding box center [362, 211] width 202 height 20
type input "[PERSON_NAME]"
click at [449, 256] on span "Crear" at bounding box center [446, 255] width 15 height 15
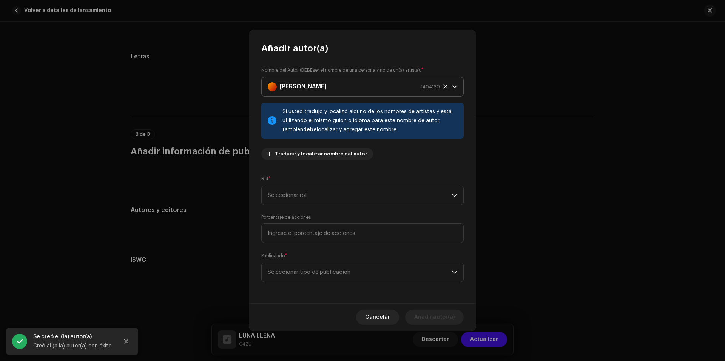
click at [446, 89] on icon at bounding box center [445, 86] width 5 height 5
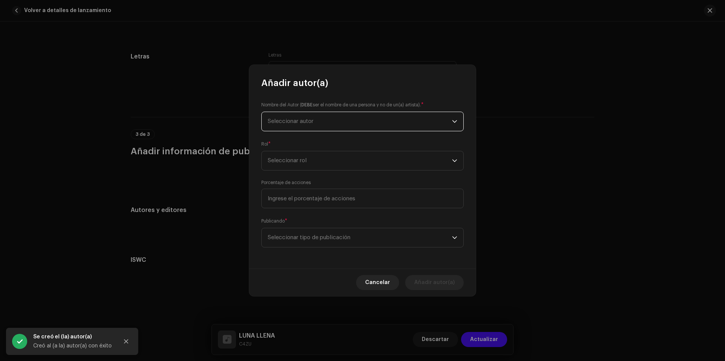
click at [341, 116] on span "Seleccionar autor" at bounding box center [360, 121] width 184 height 19
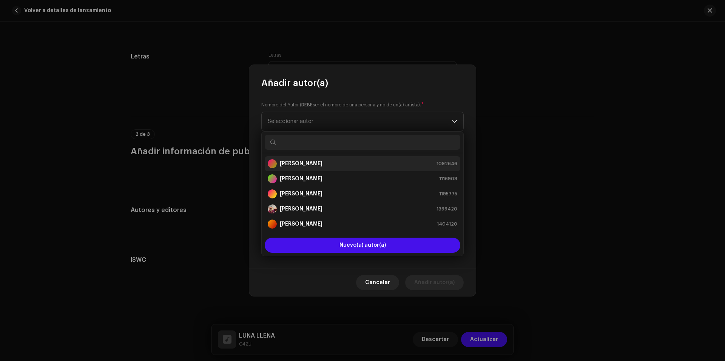
click at [322, 162] on strong "[PERSON_NAME]" at bounding box center [301, 164] width 43 height 8
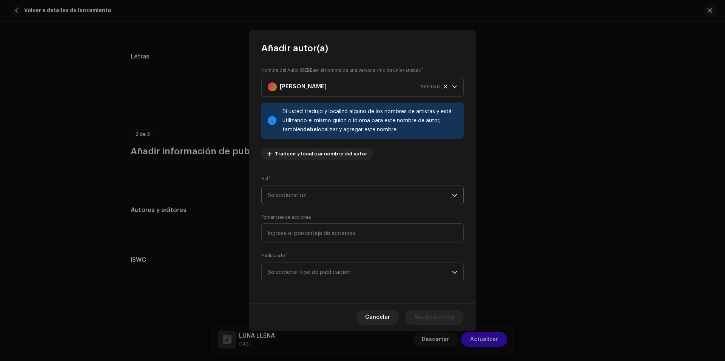
click at [358, 197] on span "Seleccionar rol" at bounding box center [360, 195] width 184 height 19
click at [325, 262] on li "Composer & Lyricist" at bounding box center [363, 261] width 196 height 15
click at [347, 241] on input at bounding box center [362, 234] width 202 height 20
type input "100,00"
click at [359, 281] on span "Seleccionar tipo de publicación" at bounding box center [360, 272] width 184 height 19
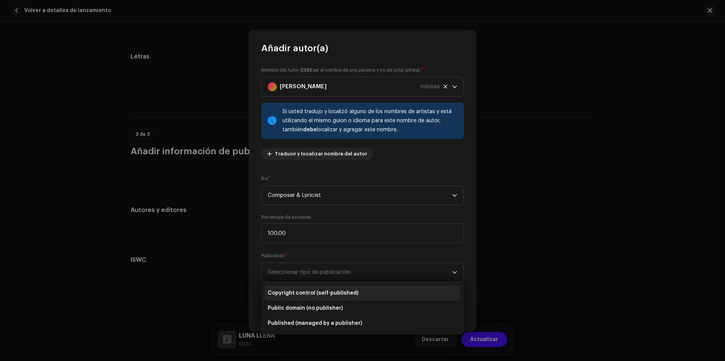
click at [333, 296] on span "Copyright control (self-published)" at bounding box center [313, 294] width 91 height 8
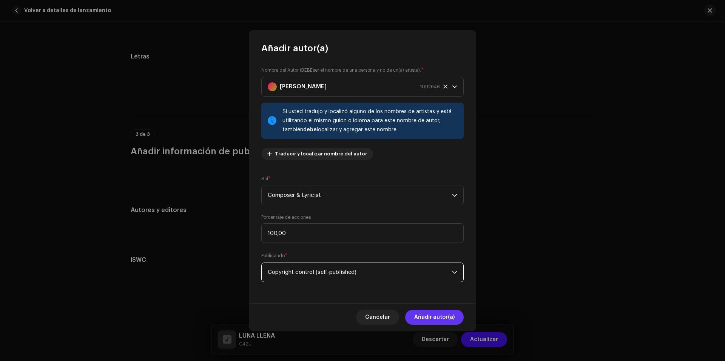
click at [439, 318] on span "Añadir autor(a)" at bounding box center [434, 317] width 40 height 15
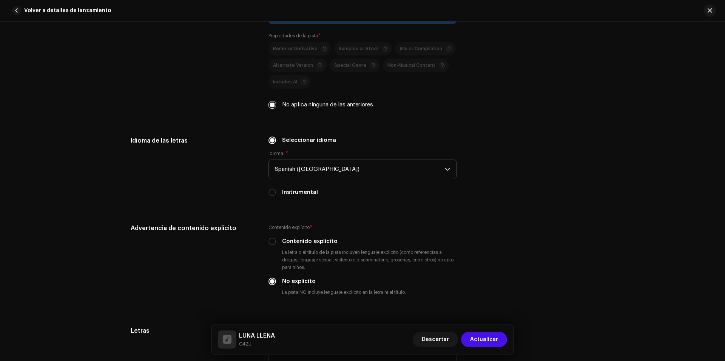
scroll to position [1072, 0]
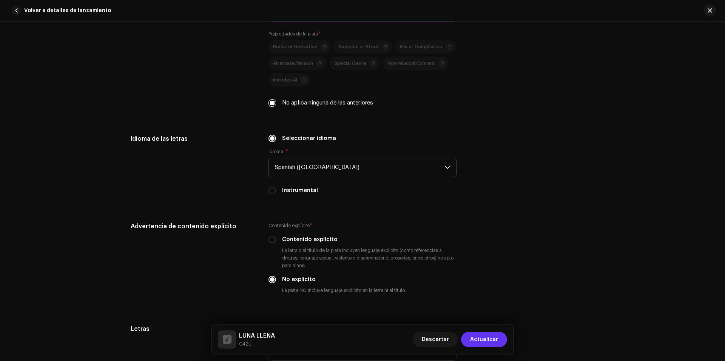
click at [487, 344] on span "Actualizar" at bounding box center [484, 339] width 28 height 15
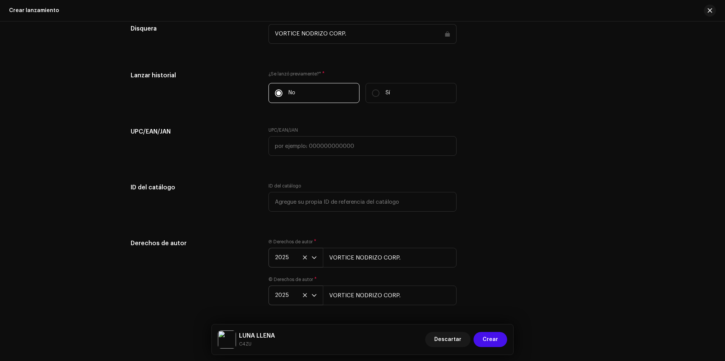
scroll to position [1101, 0]
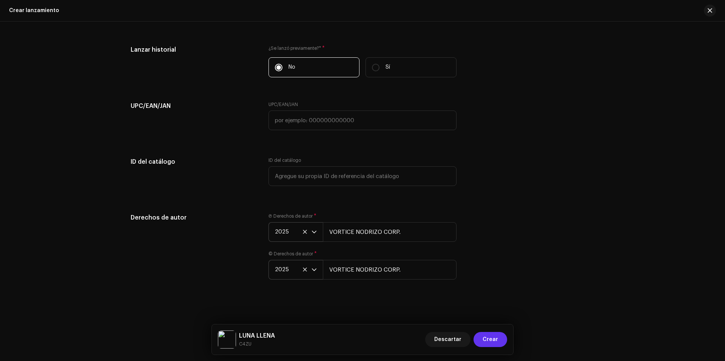
click at [486, 340] on span "Crear" at bounding box center [490, 339] width 15 height 15
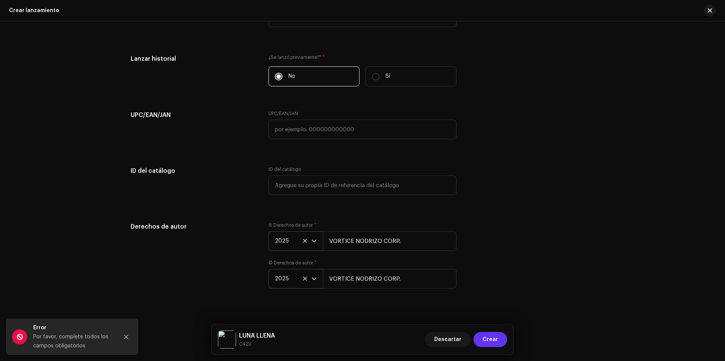
scroll to position [1110, 0]
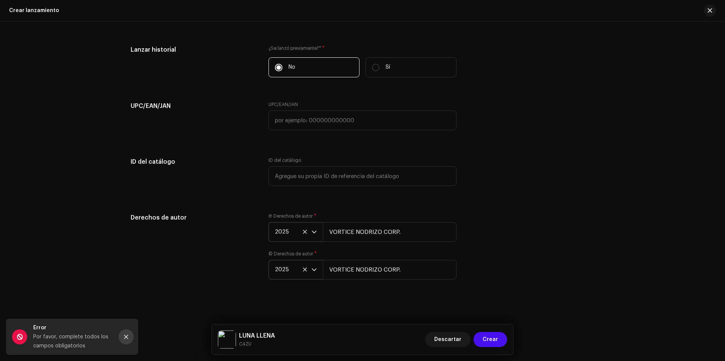
click at [126, 338] on icon "Close" at bounding box center [125, 337] width 5 height 5
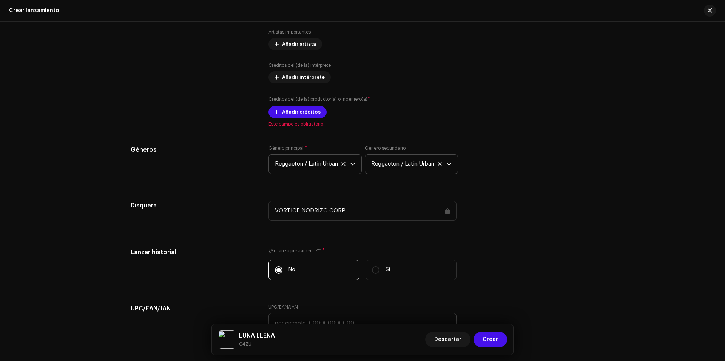
scroll to position [808, 0]
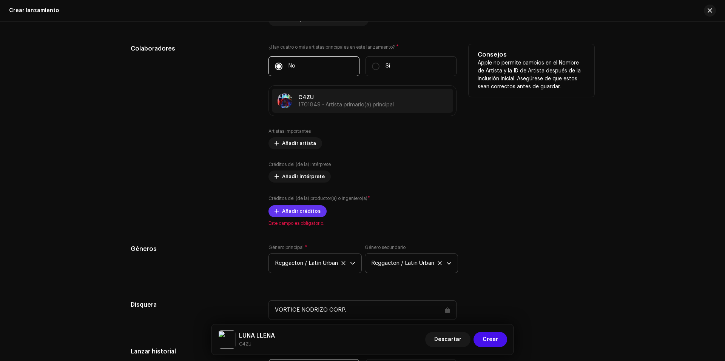
click at [308, 214] on span "Añadir créditos" at bounding box center [301, 211] width 39 height 15
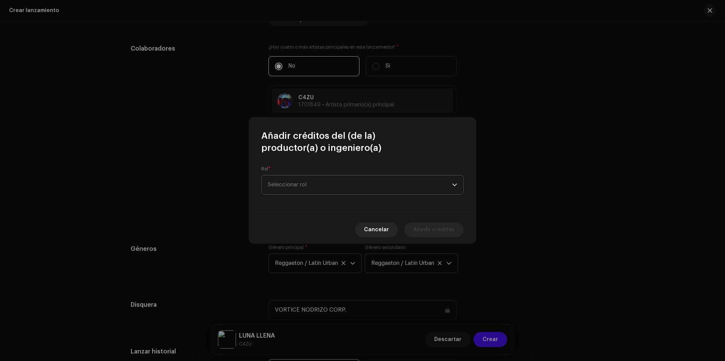
click at [293, 180] on span "Seleccionar rol" at bounding box center [360, 185] width 184 height 19
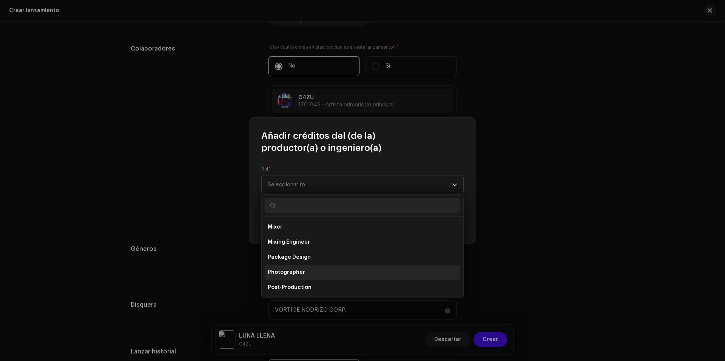
scroll to position [302, 0]
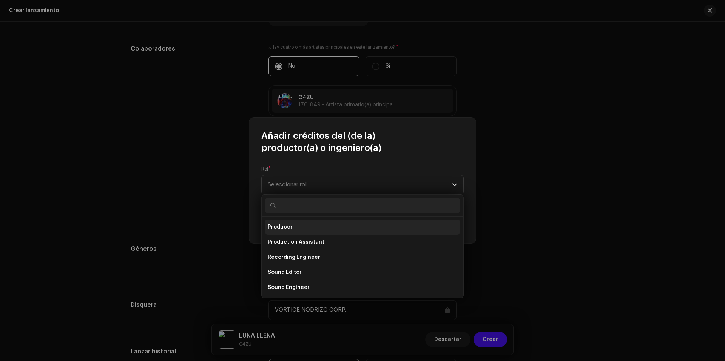
click at [310, 232] on li "Producer" at bounding box center [363, 227] width 196 height 15
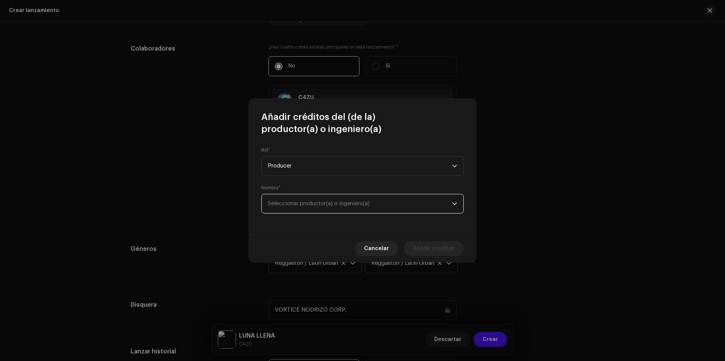
click at [335, 205] on span "Seleccionar productor(a) o ingeniero(a)" at bounding box center [319, 204] width 102 height 6
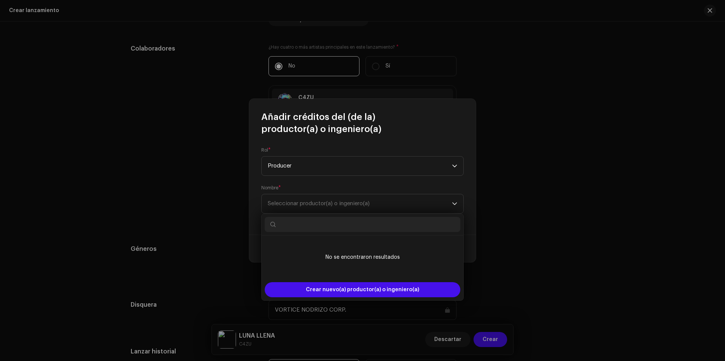
click at [324, 225] on input "text" at bounding box center [363, 224] width 196 height 15
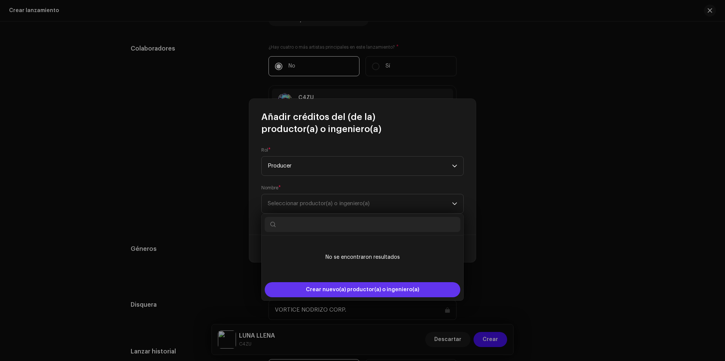
click at [299, 292] on div "Crear nuevo(a) productor(a) o ingeniero(a)" at bounding box center [363, 289] width 196 height 15
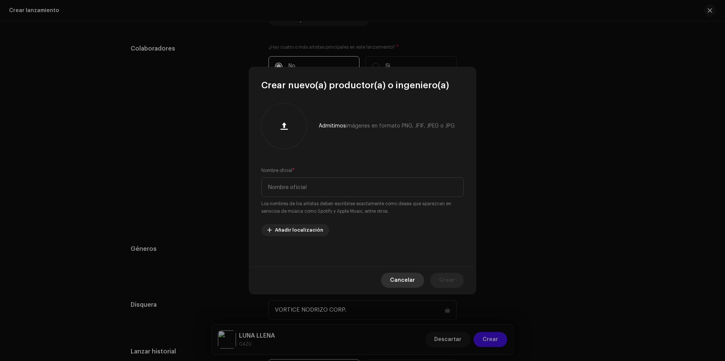
click at [420, 282] on button "Cancelar" at bounding box center [402, 280] width 43 height 15
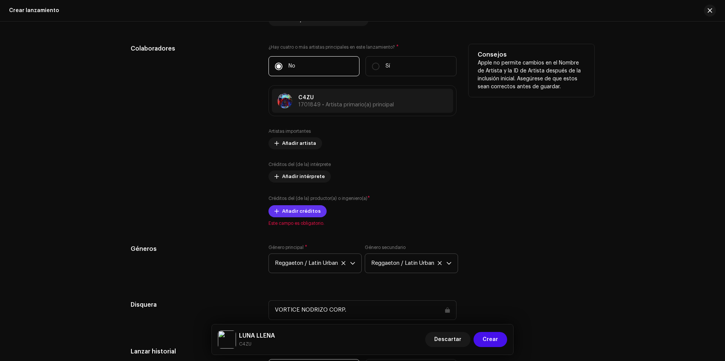
click at [304, 208] on span "Añadir créditos" at bounding box center [301, 211] width 39 height 15
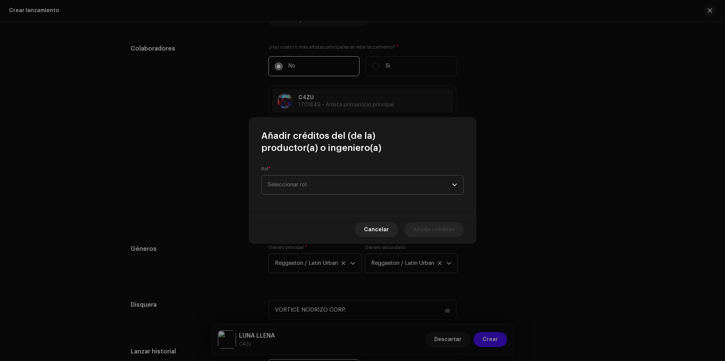
click at [322, 185] on span "Seleccionar rol" at bounding box center [360, 185] width 184 height 19
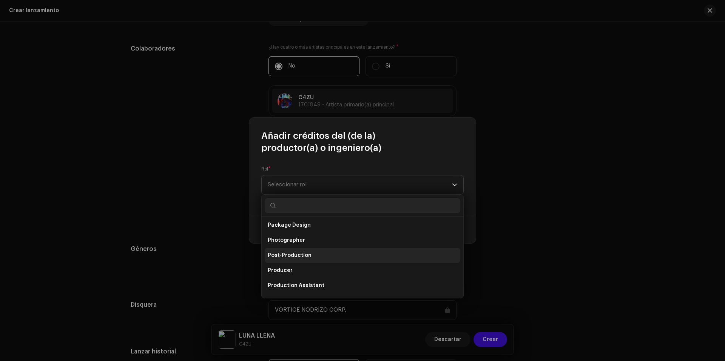
scroll to position [257, 0]
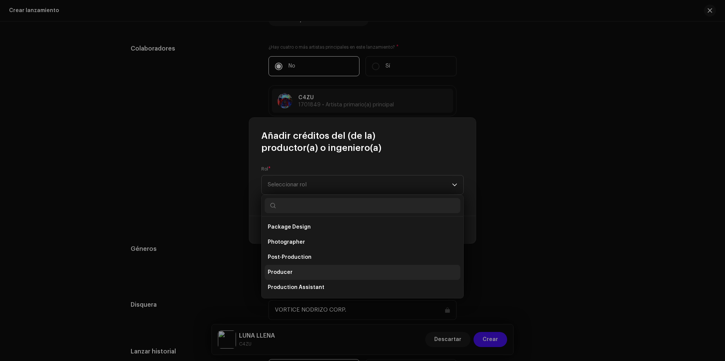
click at [292, 271] on li "Producer" at bounding box center [363, 272] width 196 height 15
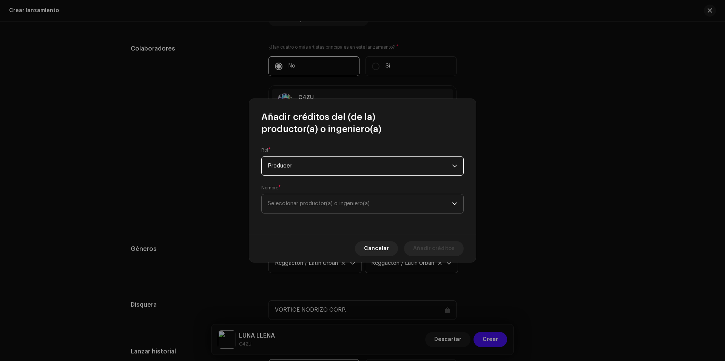
click at [338, 205] on span "Seleccionar productor(a) o ingeniero(a)" at bounding box center [319, 204] width 102 height 6
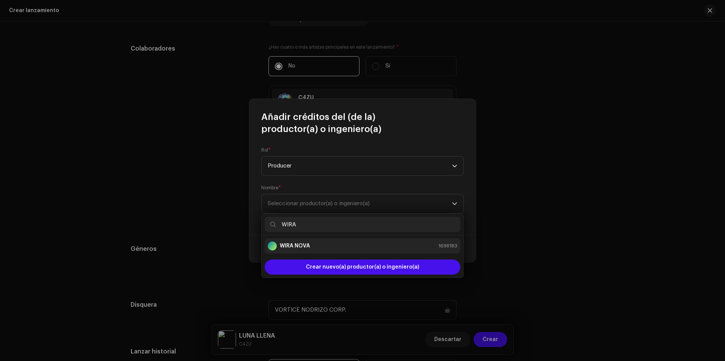
type input "WIRA"
click at [321, 248] on div "WIRA NOVA 1698183" at bounding box center [363, 246] width 190 height 9
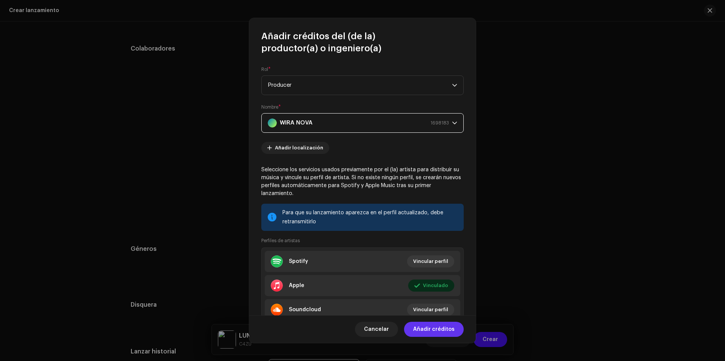
click at [431, 331] on span "Añadir créditos" at bounding box center [434, 329] width 42 height 15
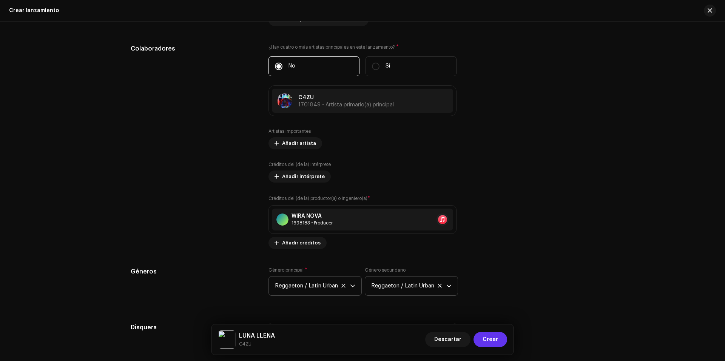
click at [497, 339] on span "Crear" at bounding box center [490, 339] width 15 height 15
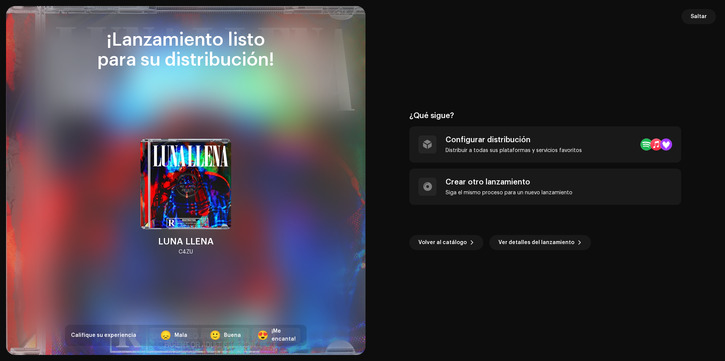
click at [259, 346] on div at bounding box center [185, 180] width 359 height 349
click at [285, 336] on div "¡Me encanta!" at bounding box center [283, 336] width 24 height 16
click at [526, 245] on span "Ver detalles del lanzamiento" at bounding box center [536, 242] width 76 height 15
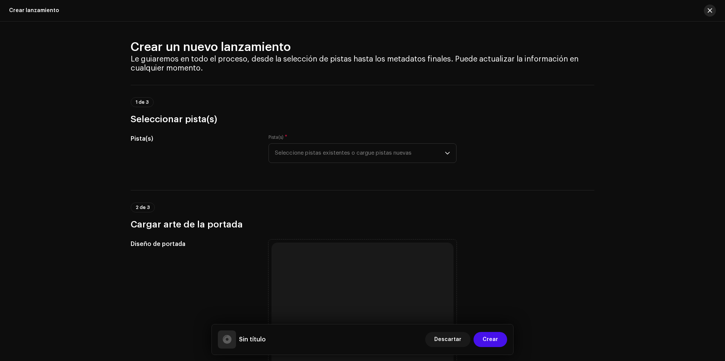
click at [713, 6] on button "button" at bounding box center [710, 11] width 12 height 12
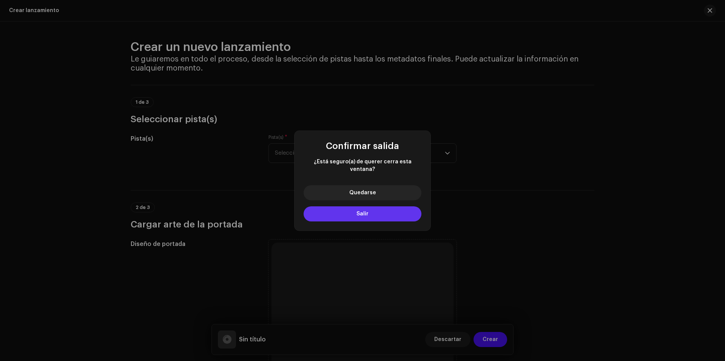
click at [377, 210] on button "Salir" at bounding box center [363, 214] width 118 height 15
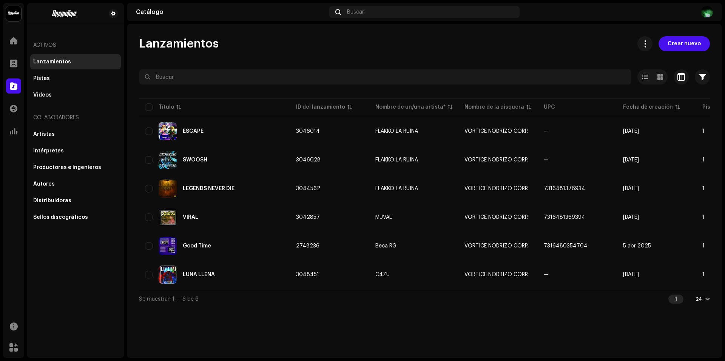
click at [64, 43] on div "Activos" at bounding box center [75, 45] width 91 height 18
click at [13, 45] on div at bounding box center [13, 40] width 15 height 15
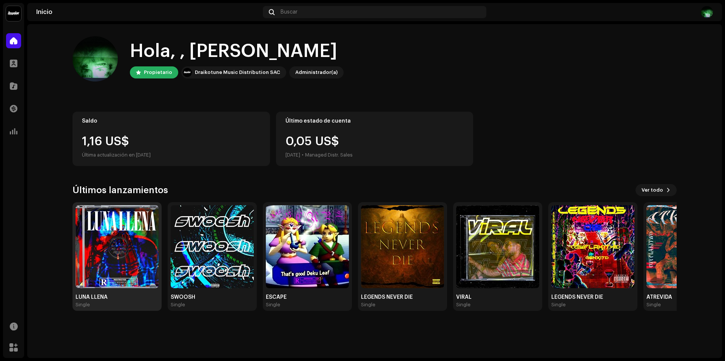
click at [143, 250] on img at bounding box center [117, 246] width 83 height 83
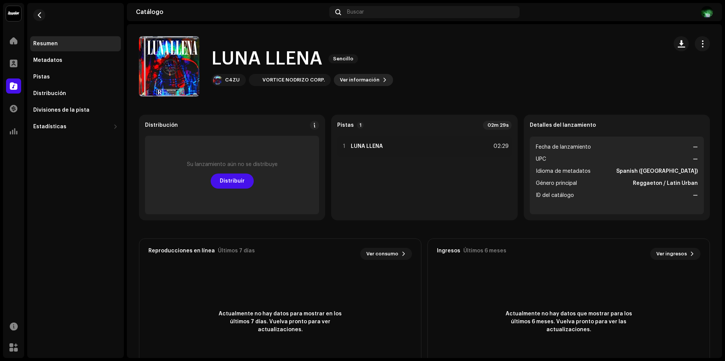
click at [382, 79] on span at bounding box center [384, 80] width 5 height 6
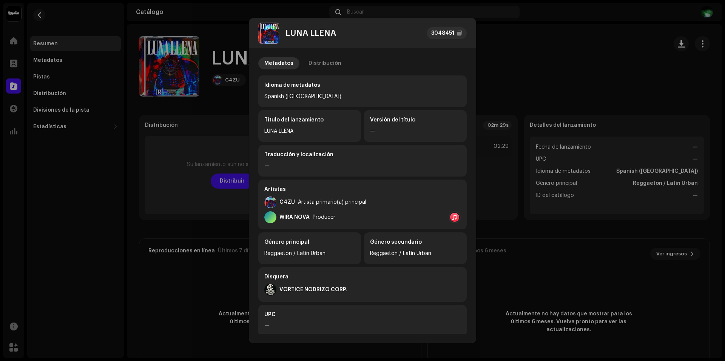
click at [565, 55] on div "LUNA LLENA 3048451 Metadatos Distribución Idioma de metadatos Spanish ([GEOGRAP…" at bounding box center [362, 180] width 725 height 361
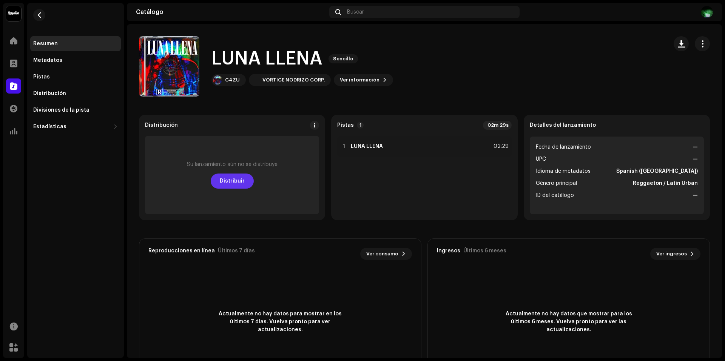
click at [237, 180] on span "Distribuir" at bounding box center [232, 181] width 25 height 15
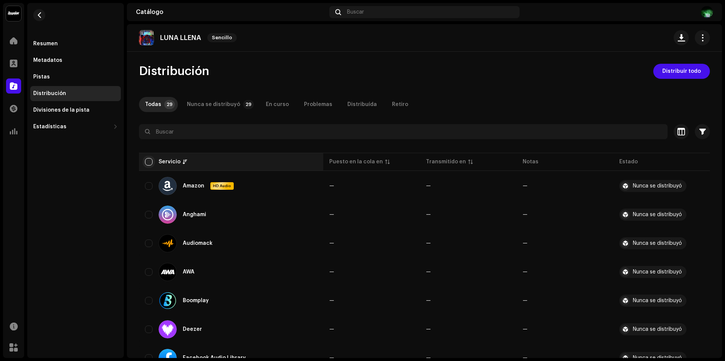
click at [149, 163] on input "checkbox" at bounding box center [149, 162] width 8 height 8
checkbox input "true"
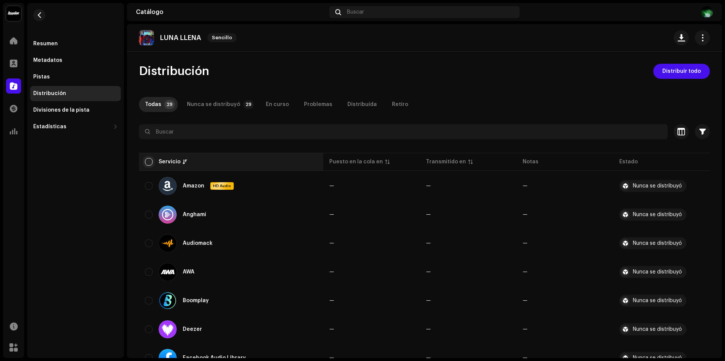
checkbox input "true"
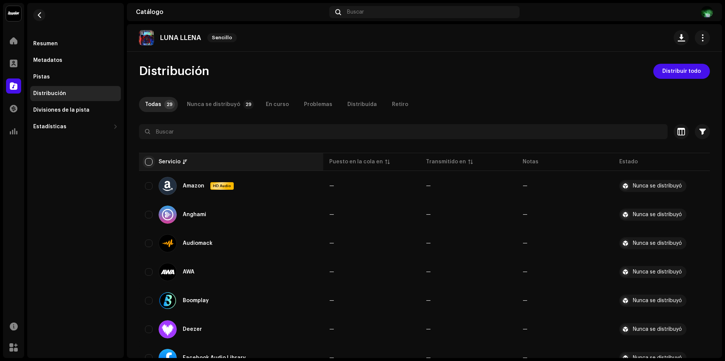
checkbox input "true"
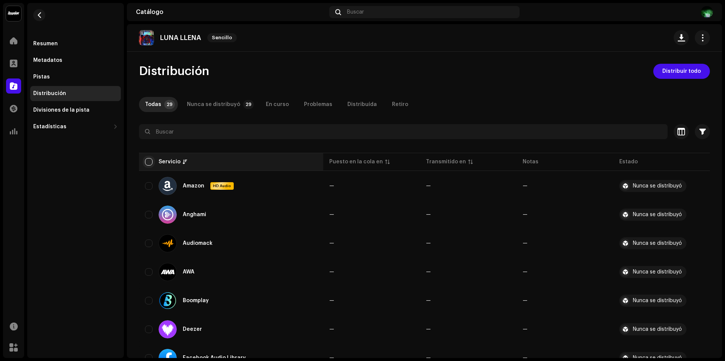
checkbox input "true"
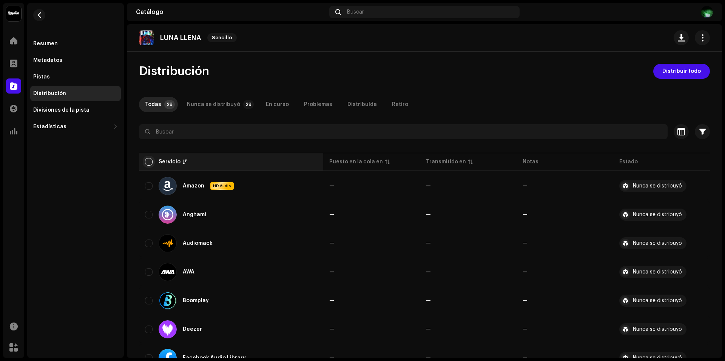
checkbox input "true"
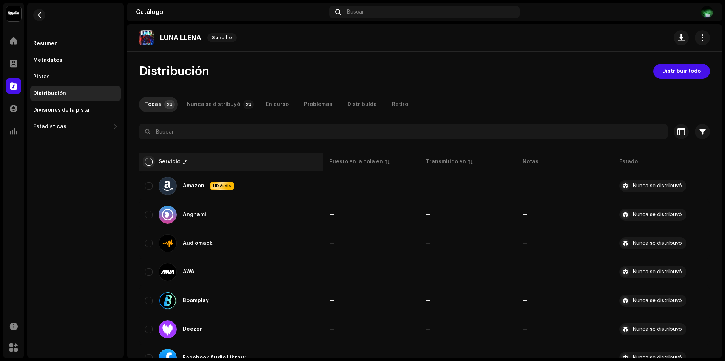
checkbox input "true"
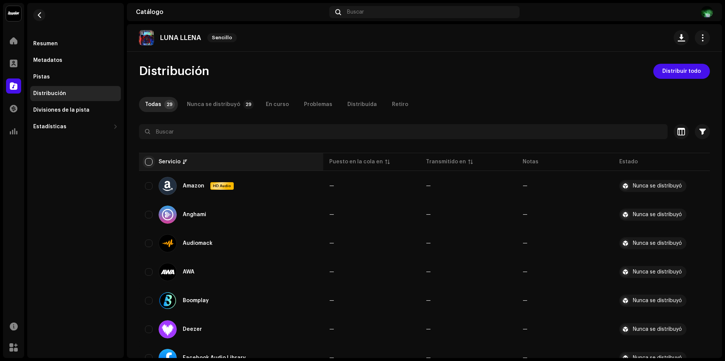
checkbox input "true"
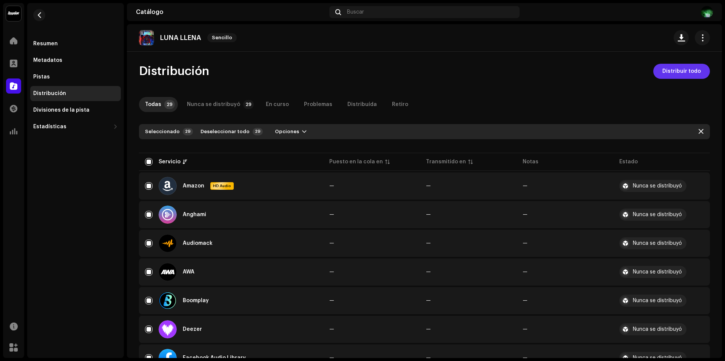
click at [670, 72] on span "Distribuir todo" at bounding box center [681, 71] width 39 height 15
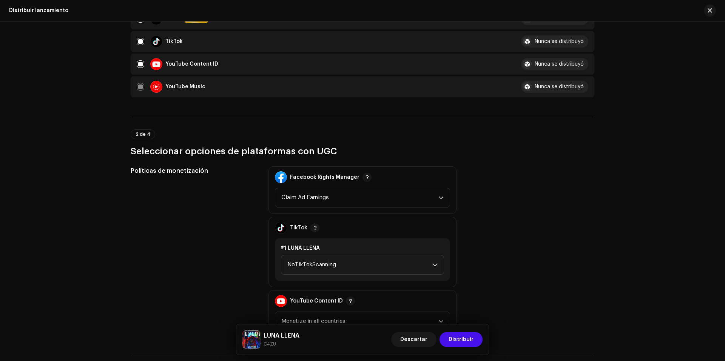
scroll to position [793, 0]
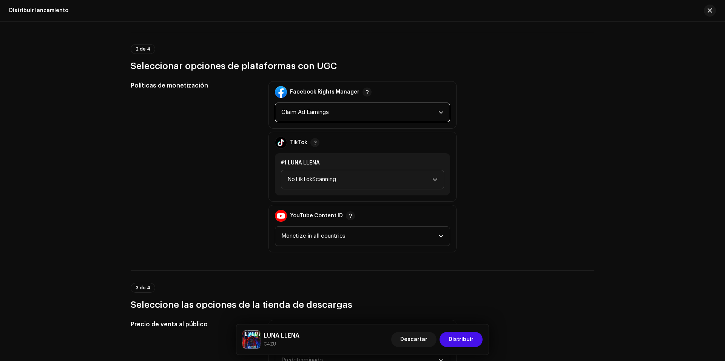
click at [362, 117] on span "Claim Ad Earnings" at bounding box center [359, 112] width 157 height 19
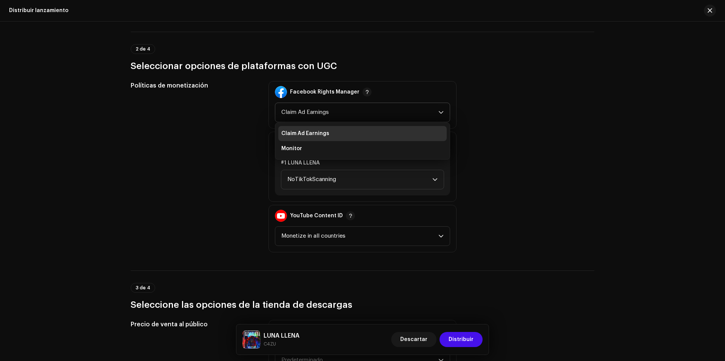
click at [353, 133] on li "Claim Ad Earnings" at bounding box center [362, 133] width 168 height 15
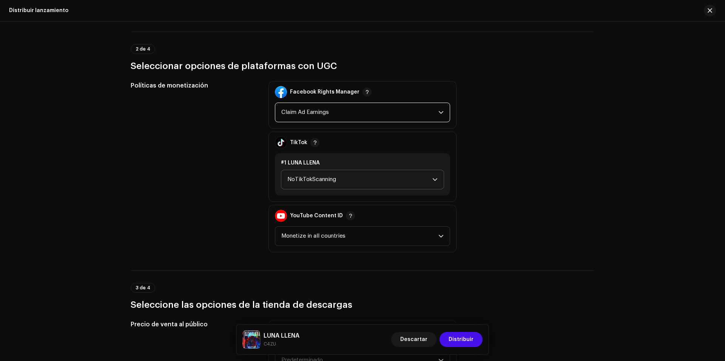
click at [351, 182] on span "NoTikTokScanning" at bounding box center [359, 179] width 145 height 19
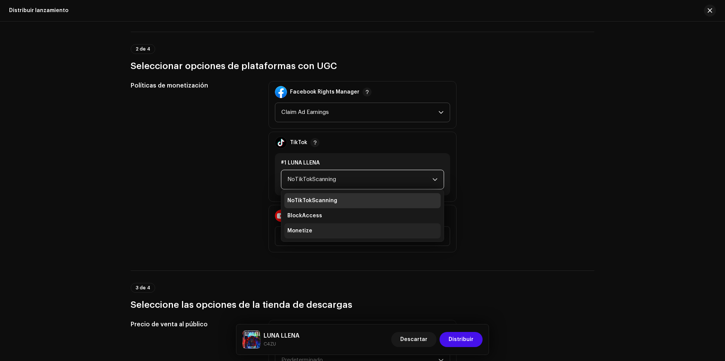
click at [325, 230] on li "Monetize" at bounding box center [362, 231] width 156 height 15
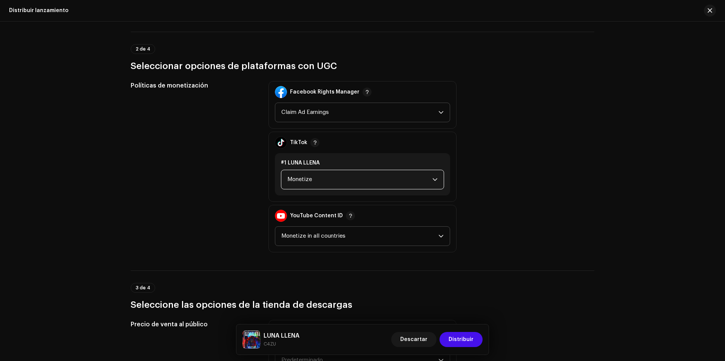
click at [353, 239] on span "Monetize in all countries" at bounding box center [359, 236] width 157 height 19
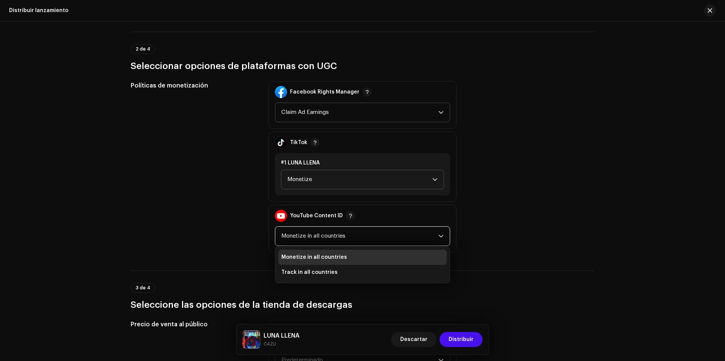
click at [342, 257] on span "Monetize in all countries" at bounding box center [314, 258] width 66 height 8
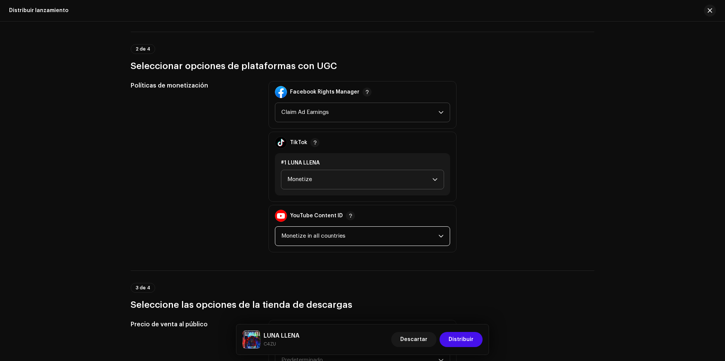
click at [521, 166] on div "Políticas de monetización Facebook Rights Manager Claim Ad Earnings TikTok #1 L…" at bounding box center [363, 166] width 464 height 171
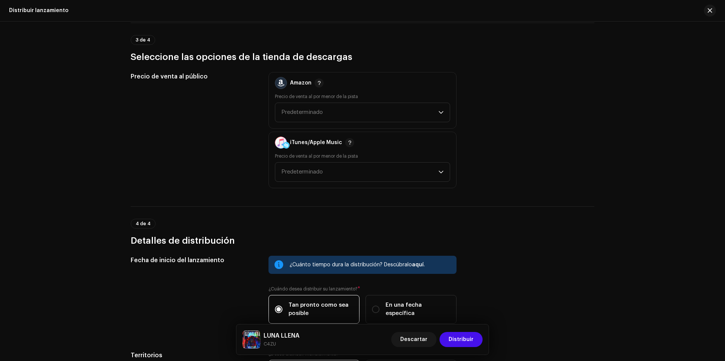
scroll to position [1142, 0]
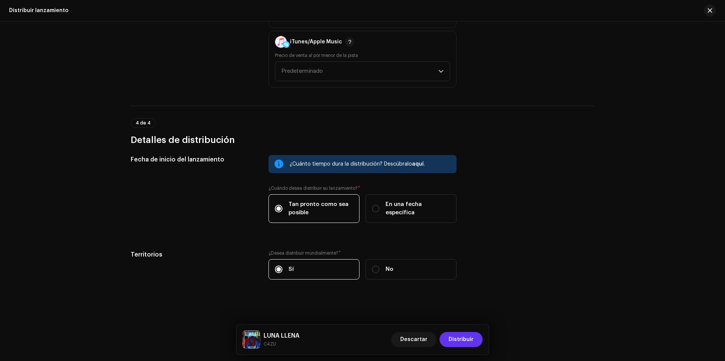
click at [453, 337] on span "Distribuir" at bounding box center [461, 339] width 25 height 15
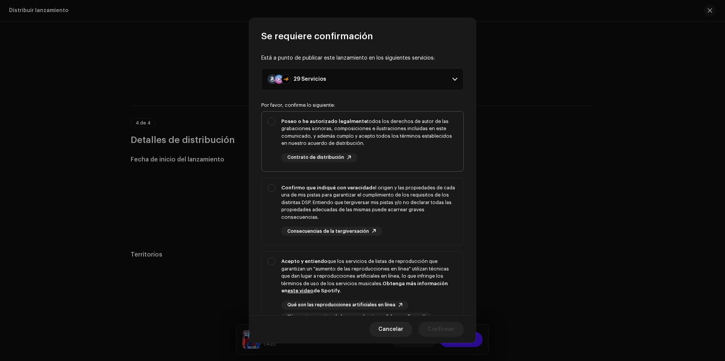
click at [277, 123] on div "Poseo o he autorizado legalmente todos los derechos de autor de las grabaciones…" at bounding box center [363, 140] width 202 height 57
checkbox input "true"
click at [267, 185] on div "Confirmo que indiqué con veracidad el origen y las propiedades de cada una de m…" at bounding box center [363, 210] width 202 height 64
checkbox input "true"
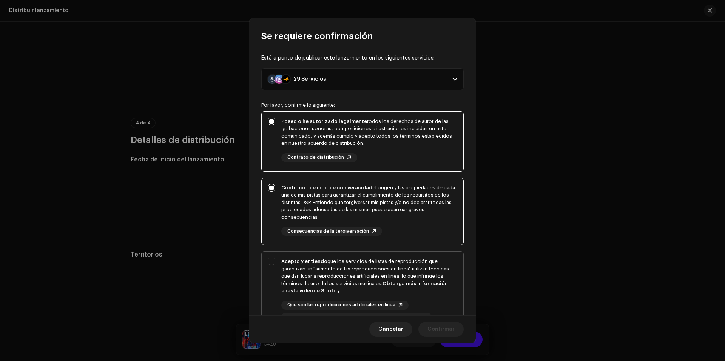
click at [274, 261] on div "Acepto y entiendo que los servicios de listas de reproducción que garantizan un…" at bounding box center [363, 290] width 202 height 76
checkbox input "true"
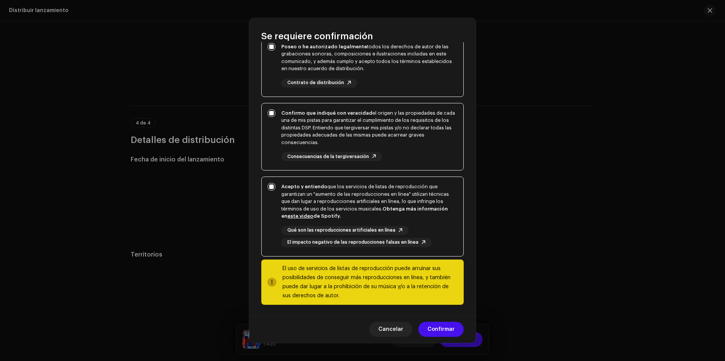
scroll to position [76, 0]
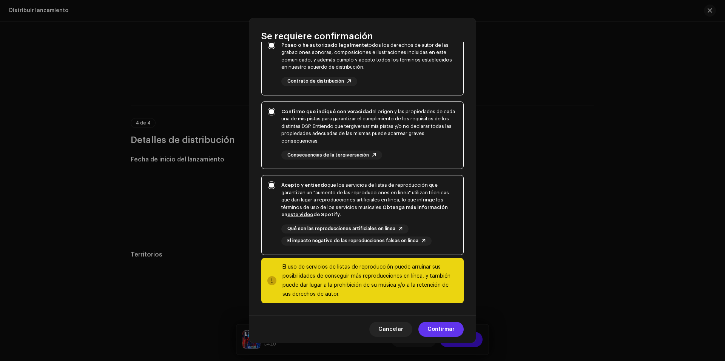
click at [446, 334] on span "Confirmar" at bounding box center [440, 329] width 27 height 15
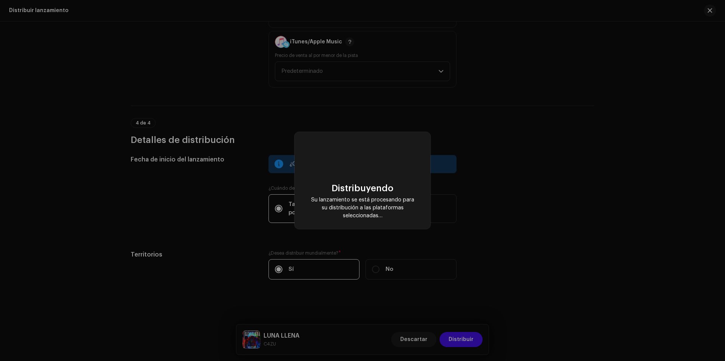
checkbox input "false"
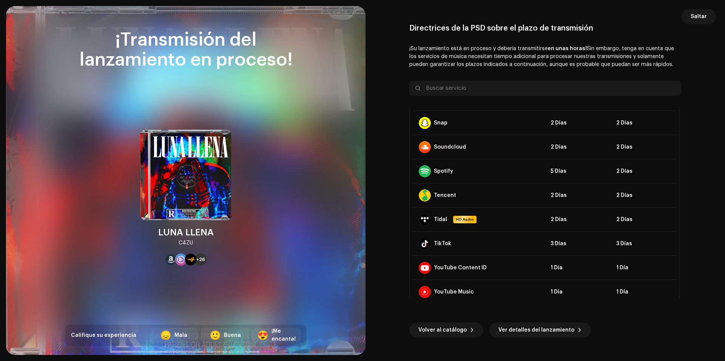
scroll to position [538, 0]
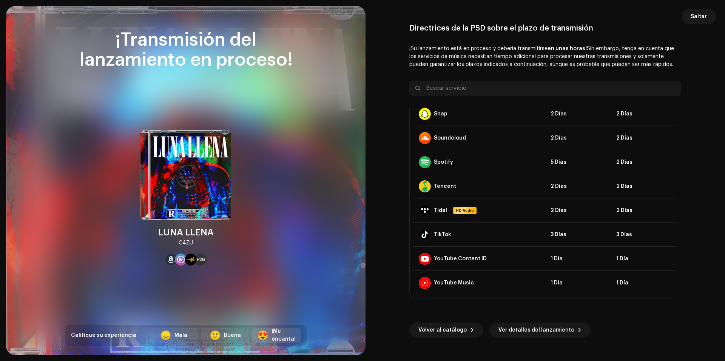
click at [279, 343] on div "¡Me encanta!" at bounding box center [283, 336] width 24 height 16
click at [281, 336] on div "¡Me encanta!" at bounding box center [283, 335] width 24 height 16
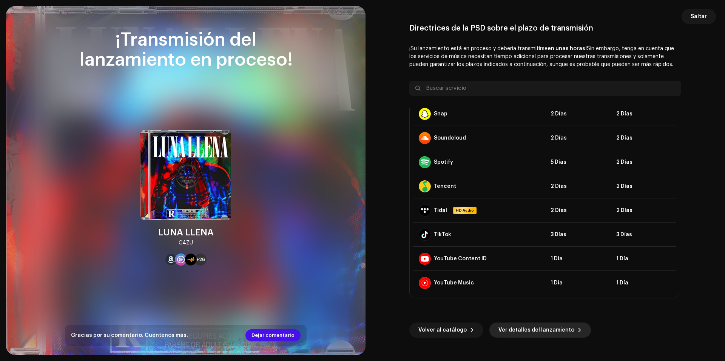
click at [520, 333] on span "Ver detalles del lanzamiento" at bounding box center [536, 330] width 76 height 15
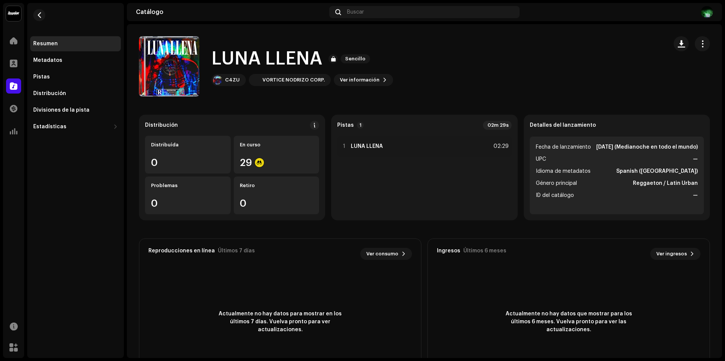
click at [248, 54] on h1 "LUNA LLENA" at bounding box center [266, 59] width 111 height 24
click at [22, 42] on div "Inicio" at bounding box center [13, 40] width 21 height 21
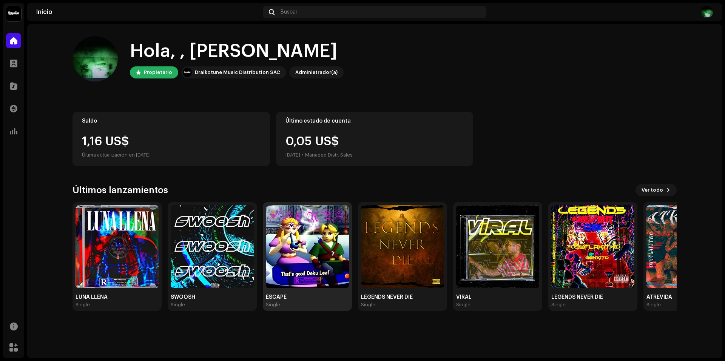
click at [306, 255] on img at bounding box center [307, 246] width 83 height 83
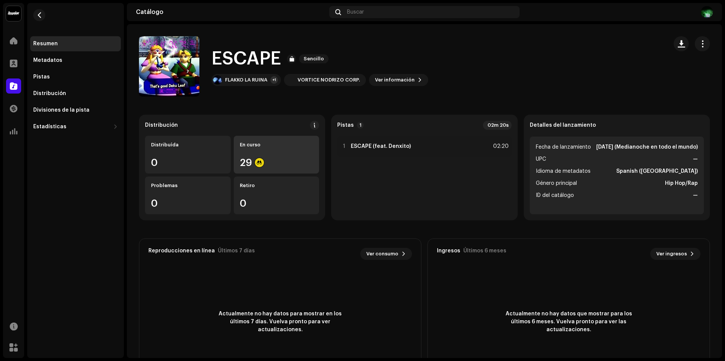
click at [284, 149] on div "En curso 29" at bounding box center [277, 155] width 86 height 38
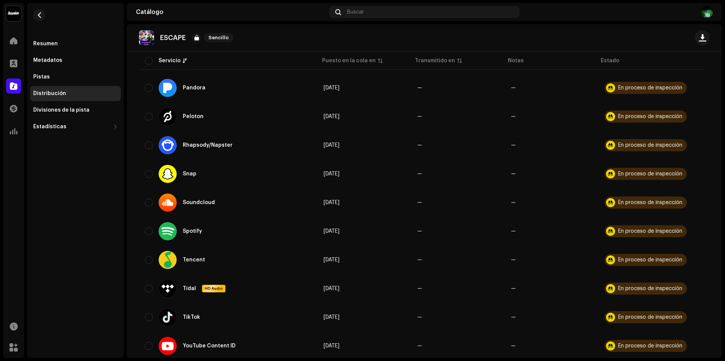
scroll to position [666, 0]
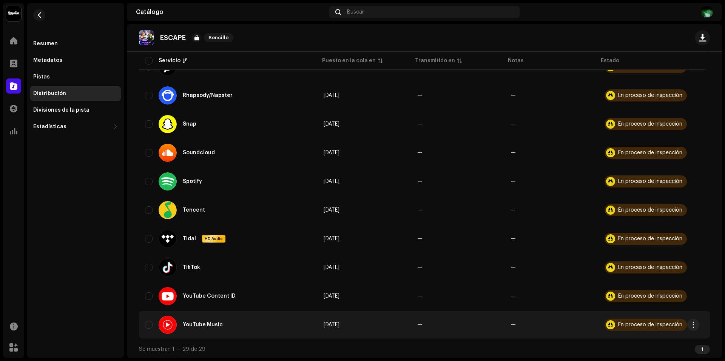
click at [659, 330] on div "En proceso de inspección" at bounding box center [645, 325] width 82 height 12
click at [659, 325] on div "En proceso de inspección" at bounding box center [650, 324] width 64 height 5
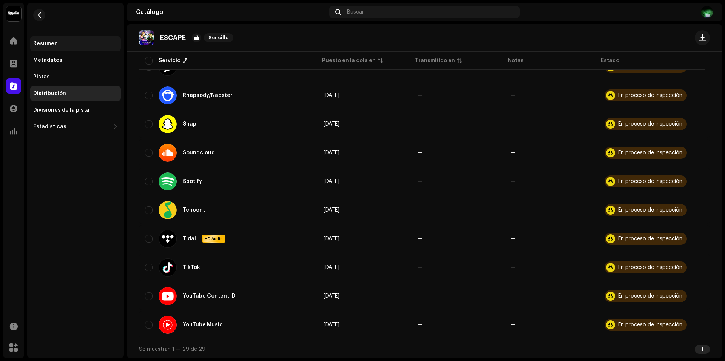
click at [45, 40] on div "Resumen" at bounding box center [75, 43] width 91 height 15
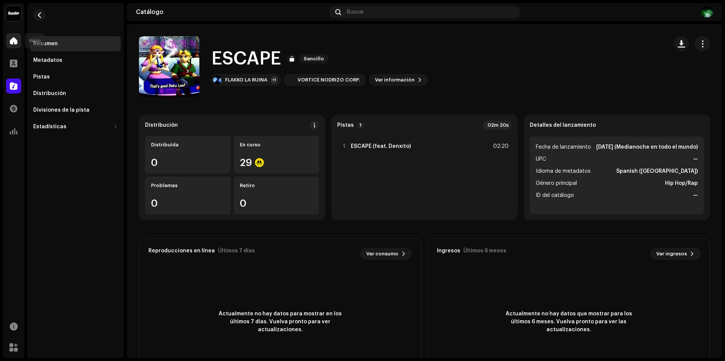
click at [16, 44] on span at bounding box center [14, 41] width 8 height 6
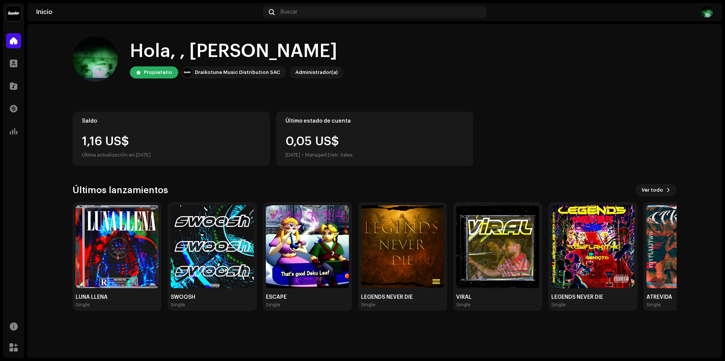
click at [316, 142] on div "0,05 US$ [DATE] • Managed Distr. Sales" at bounding box center [318, 148] width 67 height 24
drag, startPoint x: 316, startPoint y: 142, endPoint x: 307, endPoint y: 150, distance: 12.0
click at [315, 145] on div "0,05 US$ [DATE] • Managed Distr. Sales" at bounding box center [318, 148] width 67 height 24
click at [300, 153] on div "[DATE]" at bounding box center [292, 155] width 15 height 9
drag, startPoint x: 77, startPoint y: 141, endPoint x: 151, endPoint y: 145, distance: 73.7
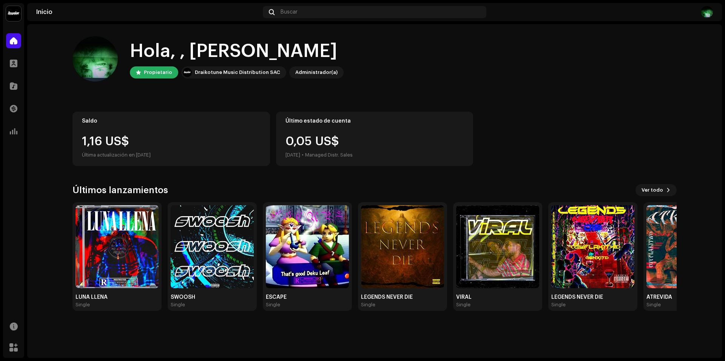
click at [151, 145] on div "Saldo 1,16 US$ Última actualización en [DATE]" at bounding box center [170, 139] width 197 height 54
click at [161, 141] on div "1,16 US$" at bounding box center [171, 142] width 179 height 12
click at [675, 196] on div "Últimos lanzamientos Ver todo" at bounding box center [374, 190] width 604 height 12
click at [664, 194] on button "Ver todo" at bounding box center [655, 190] width 41 height 12
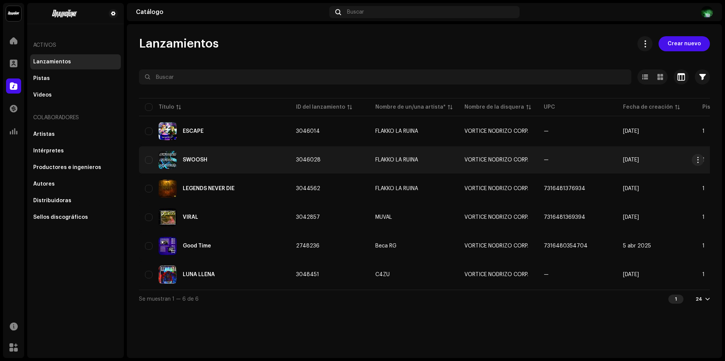
click at [199, 156] on div "SWOOSH" at bounding box center [214, 160] width 139 height 18
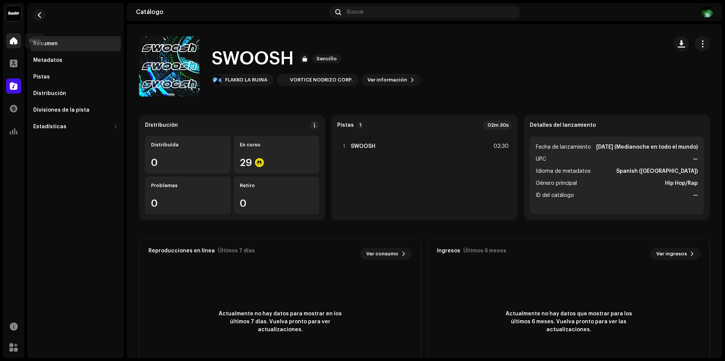
click at [10, 39] on span at bounding box center [14, 41] width 8 height 6
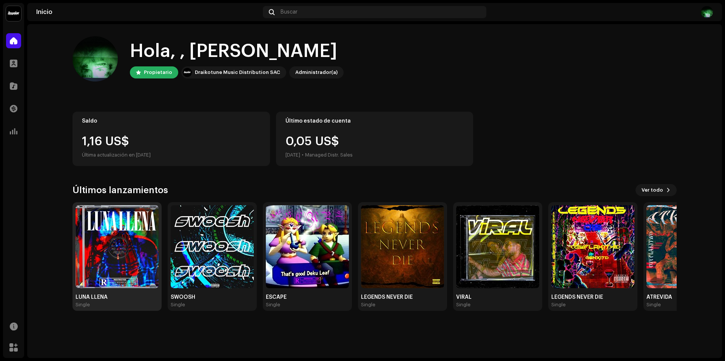
click at [126, 268] on img at bounding box center [117, 246] width 83 height 83
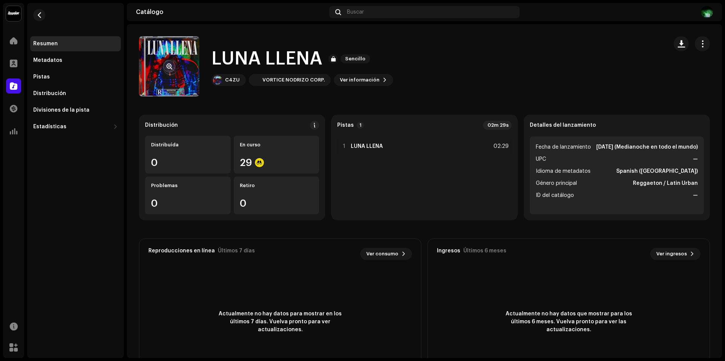
click at [154, 48] on re-a-cover at bounding box center [169, 66] width 60 height 60
click at [172, 71] on button "button" at bounding box center [169, 66] width 12 height 12
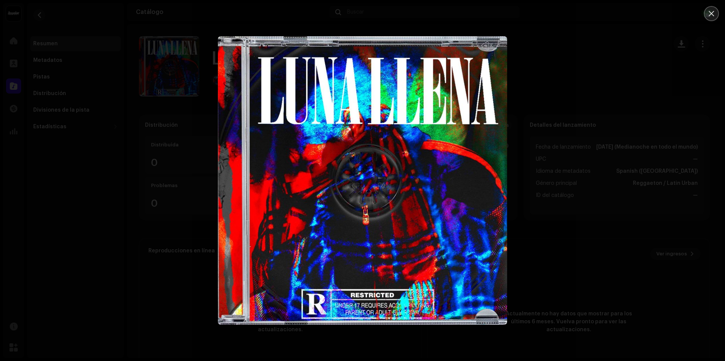
click at [715, 19] on button "Close" at bounding box center [711, 13] width 15 height 15
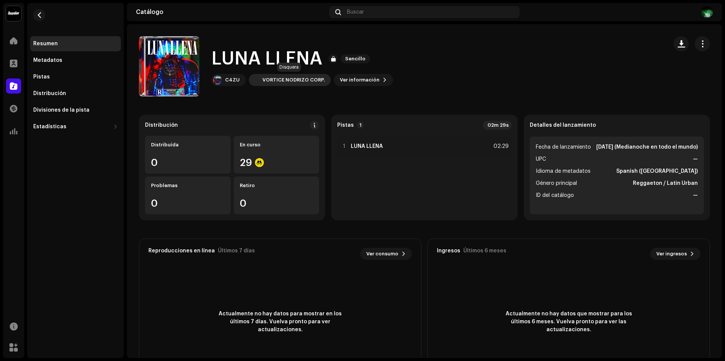
click at [273, 81] on div "VORTICE NODRIZO CORP." at bounding box center [293, 80] width 62 height 6
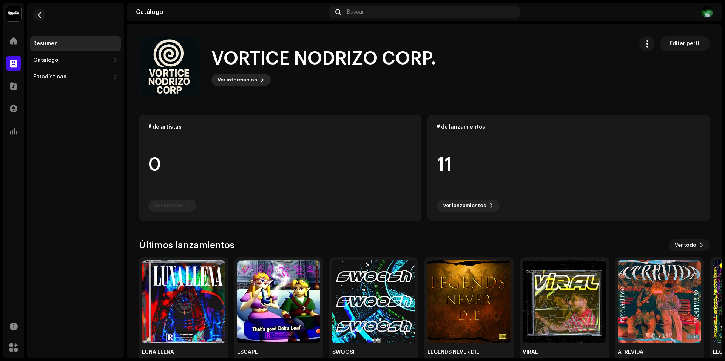
click at [247, 83] on span "Ver información" at bounding box center [237, 79] width 40 height 15
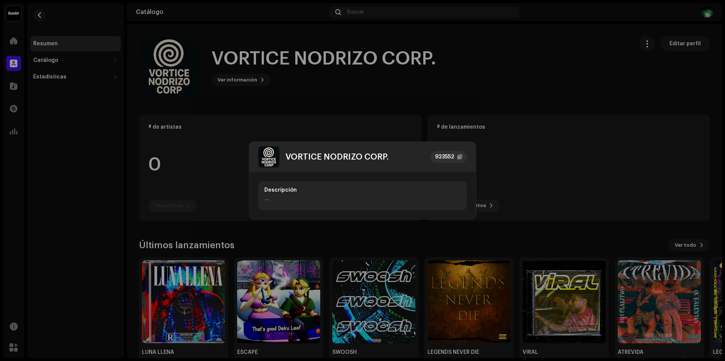
click at [537, 122] on div "VORTICE NODRIZO CORP. 923552 Descripción —" at bounding box center [362, 180] width 725 height 361
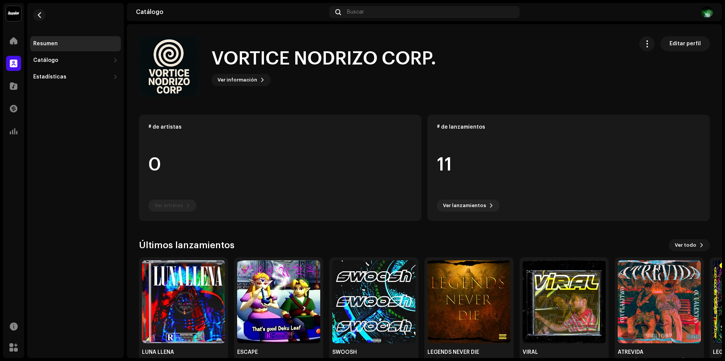
click at [639, 47] on re-m-actions-button at bounding box center [646, 43] width 15 height 15
click at [646, 42] on span "button" at bounding box center [646, 44] width 7 height 6
click at [644, 60] on span "Administrar acceso" at bounding box center [669, 62] width 52 height 6
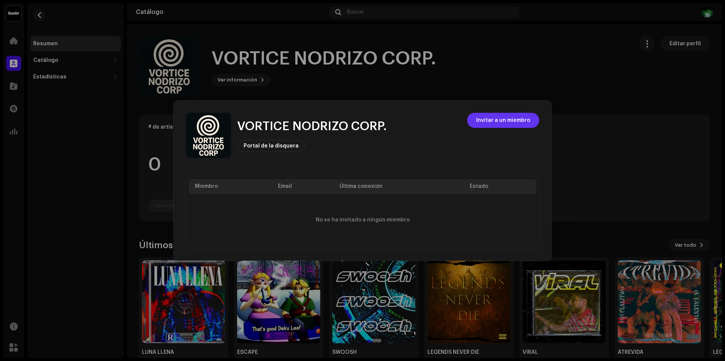
click at [497, 120] on span "Invitar a un miembro" at bounding box center [503, 120] width 54 height 15
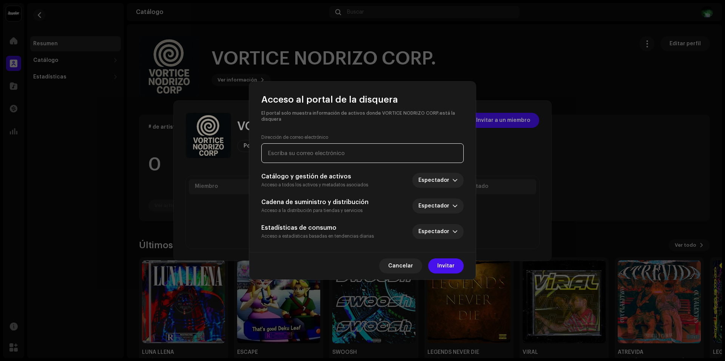
click at [340, 159] on input "email" at bounding box center [362, 153] width 202 height 20
click at [564, 155] on div "Acceso al portal de la disquera El portal solo muestra información de activos d…" at bounding box center [362, 180] width 725 height 361
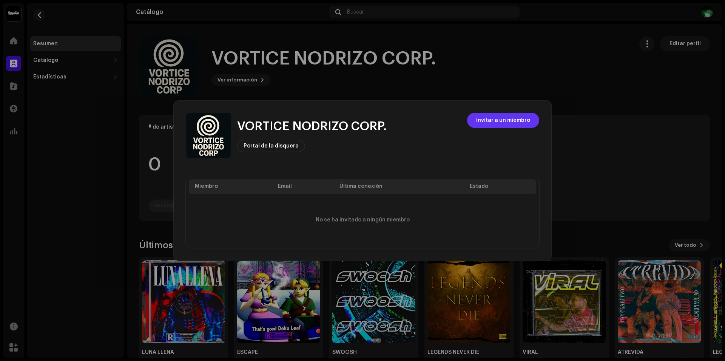
click at [498, 115] on span "Invitar a un miembro" at bounding box center [503, 120] width 54 height 15
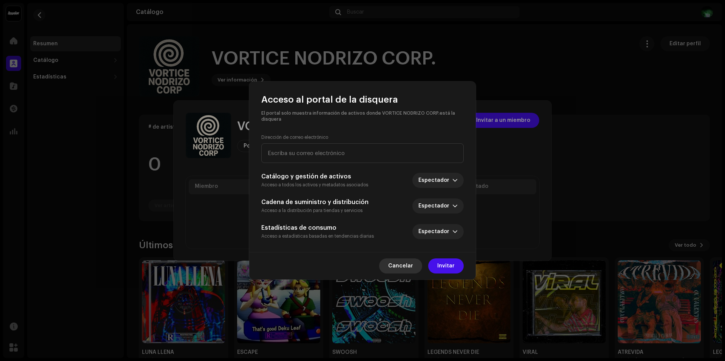
click at [391, 258] on div "Cancelar Invitar" at bounding box center [362, 266] width 227 height 28
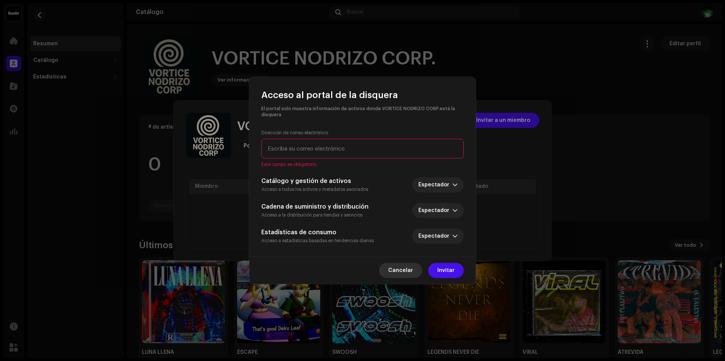
click at [413, 267] on span "Cancelar" at bounding box center [400, 270] width 25 height 15
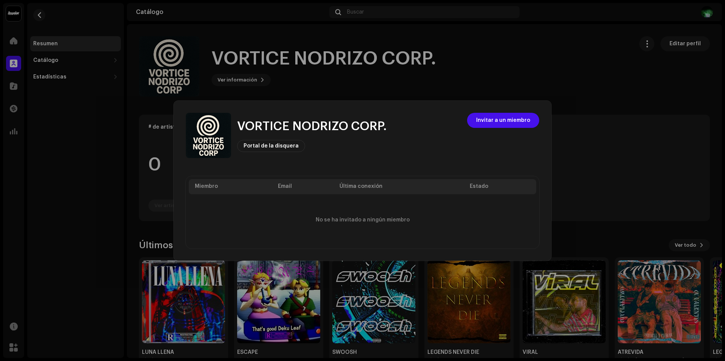
click at [370, 172] on div "VORTICE NODRIZO CORP. Portal de la disquera Invitar a un miembro Miembro Email …" at bounding box center [363, 181] width 378 height 160
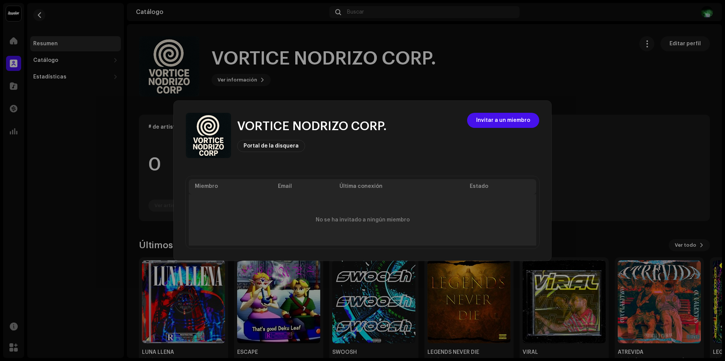
click at [366, 194] on td "No se ha invitado a ningún miembro" at bounding box center [362, 219] width 347 height 51
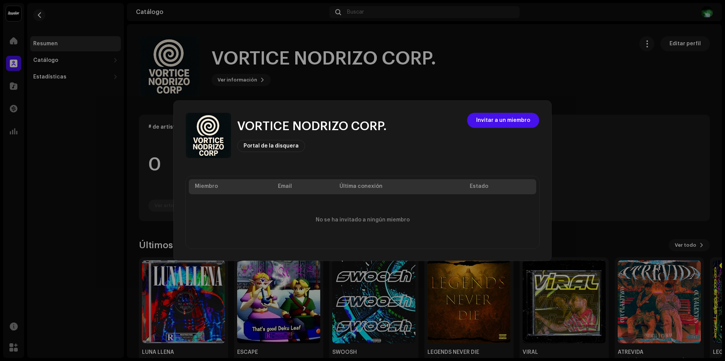
click at [372, 188] on th "Última conexión" at bounding box center [398, 186] width 130 height 15
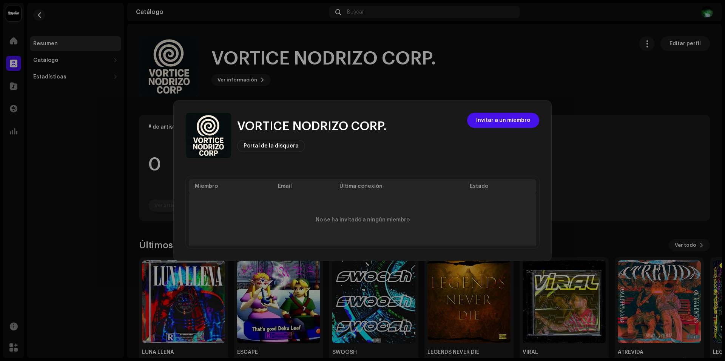
click at [357, 207] on div "No se ha invitado a ningún miembro" at bounding box center [362, 220] width 335 height 42
click at [356, 210] on div "No se ha invitado a ningún miembro" at bounding box center [362, 220] width 335 height 42
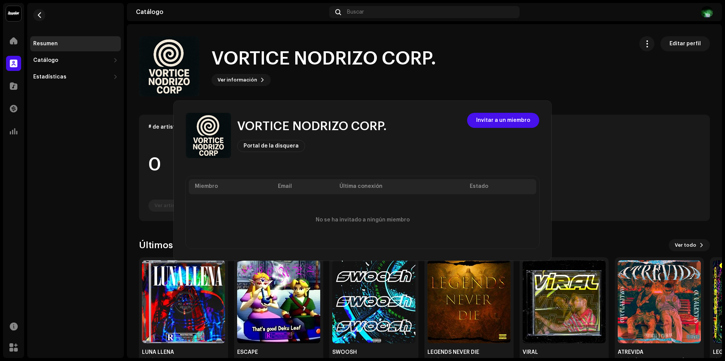
click at [626, 168] on div "VORTICE NODRIZO CORP. Portal de la disquera Invitar a un miembro Miembro Email …" at bounding box center [362, 180] width 725 height 361
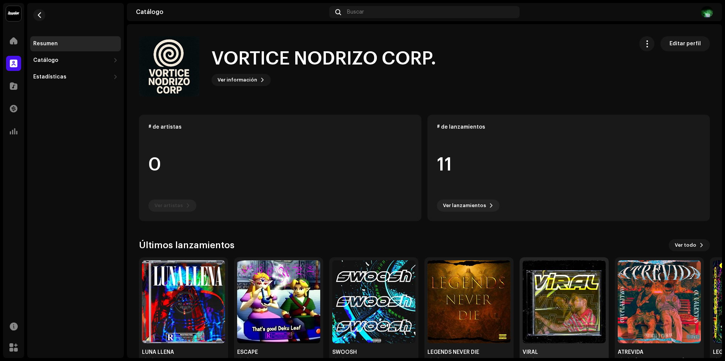
click at [599, 307] on img at bounding box center [564, 302] width 83 height 83
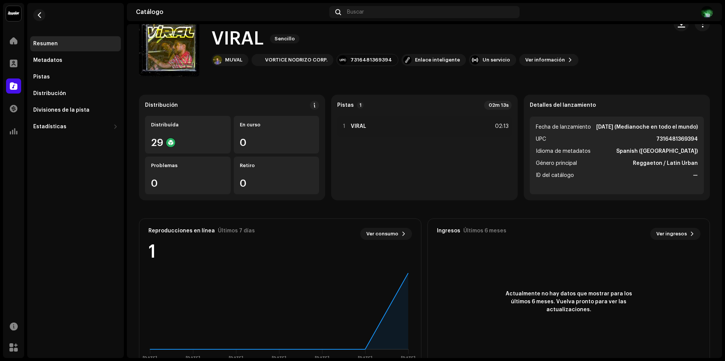
scroll to position [38, 0]
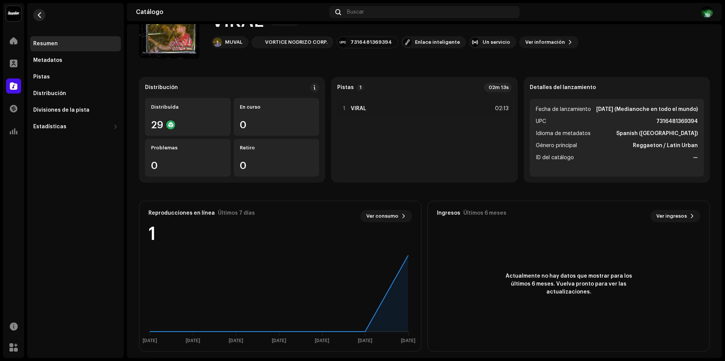
click at [40, 19] on button "button" at bounding box center [39, 15] width 12 height 12
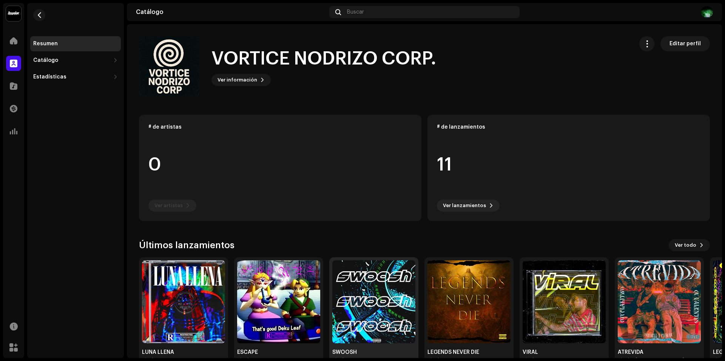
click at [367, 300] on img at bounding box center [373, 302] width 83 height 83
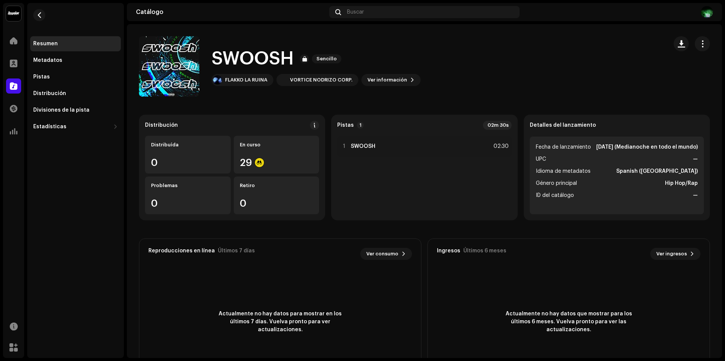
click at [47, 13] on re-m-nav-back at bounding box center [39, 19] width 18 height 33
click at [42, 16] on span "button" at bounding box center [40, 15] width 6 height 6
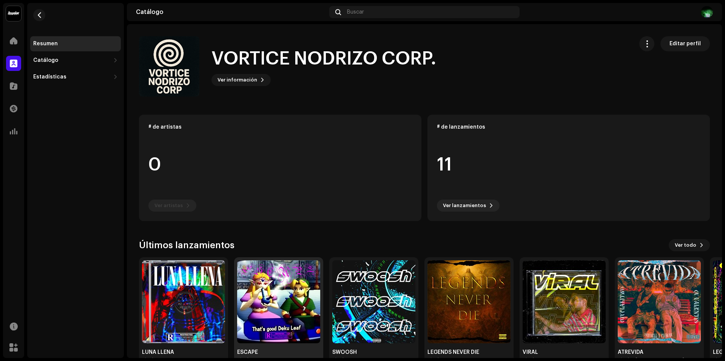
click at [312, 321] on img at bounding box center [278, 302] width 83 height 83
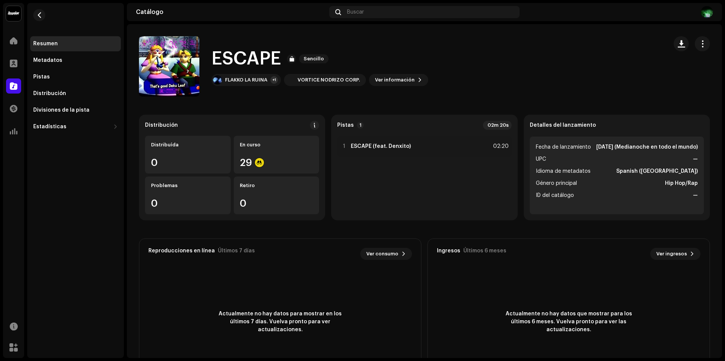
click at [35, 23] on re-m-nav-back at bounding box center [39, 19] width 18 height 33
click at [42, 14] on span "button" at bounding box center [40, 15] width 6 height 6
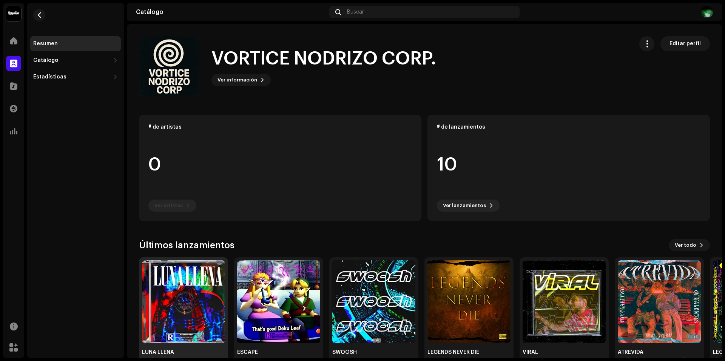
click at [154, 295] on img at bounding box center [183, 302] width 83 height 83
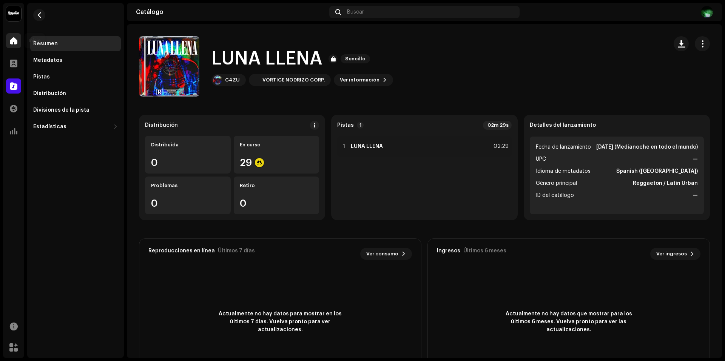
click at [14, 37] on div at bounding box center [13, 40] width 15 height 15
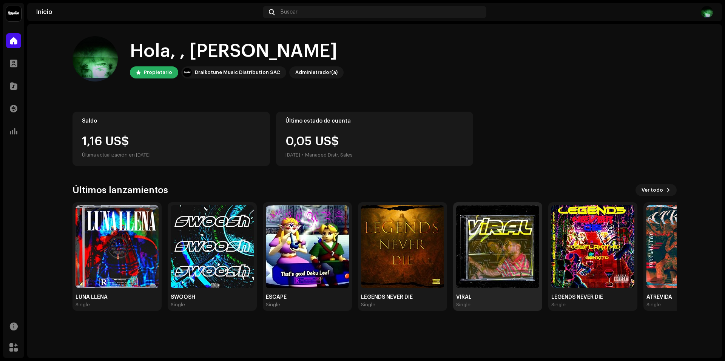
click at [510, 245] on img at bounding box center [497, 246] width 83 height 83
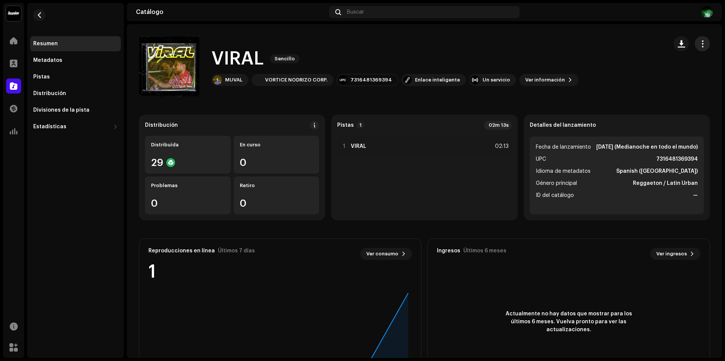
click at [699, 44] on span "button" at bounding box center [702, 44] width 7 height 6
click at [666, 79] on div "Editar" at bounding box center [664, 77] width 70 height 6
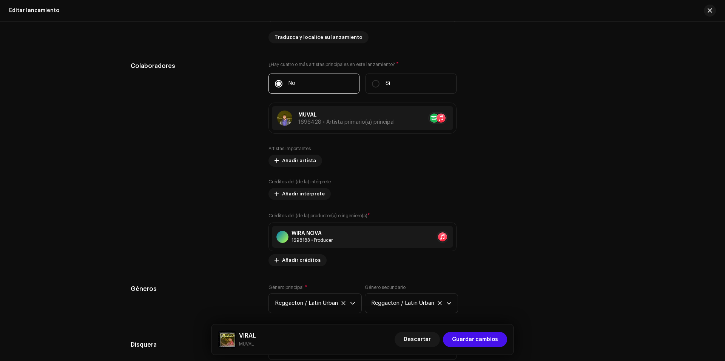
scroll to position [642, 0]
click at [716, 12] on div "Editar lanzamiento" at bounding box center [362, 11] width 725 height 22
click at [708, 10] on span "button" at bounding box center [710, 11] width 5 height 6
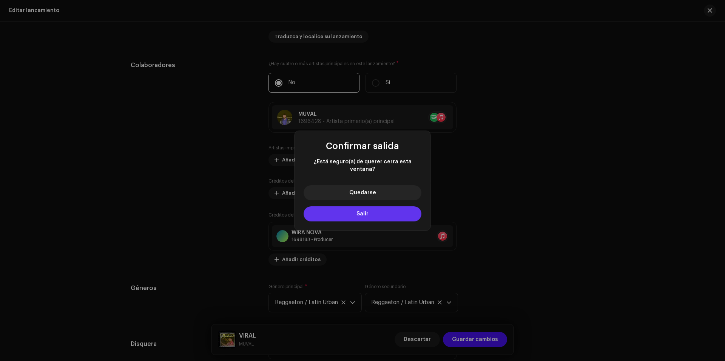
click at [365, 211] on span "Salir" at bounding box center [362, 213] width 12 height 5
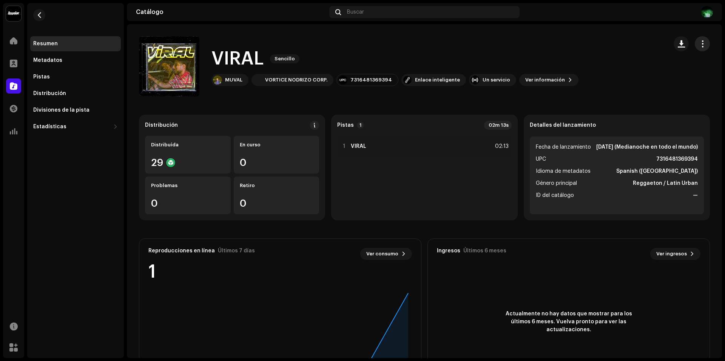
click at [699, 47] on span "button" at bounding box center [702, 44] width 7 height 6
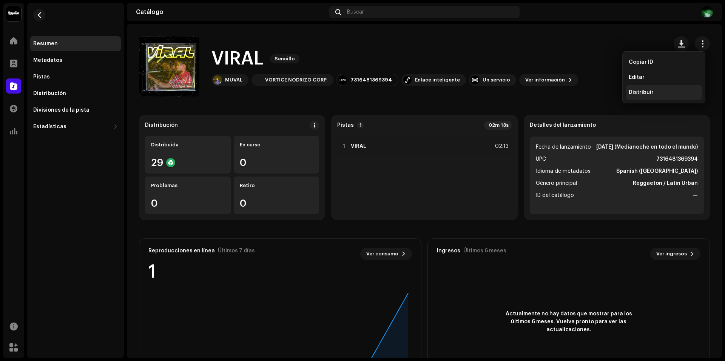
click at [660, 86] on div "Distribuir" at bounding box center [664, 92] width 76 height 15
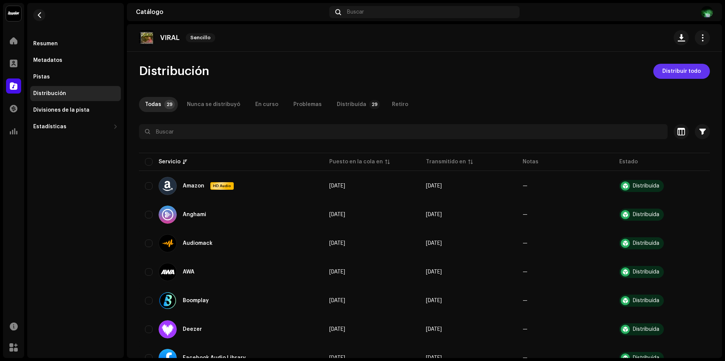
click at [692, 73] on span "Distribuir todo" at bounding box center [681, 71] width 39 height 15
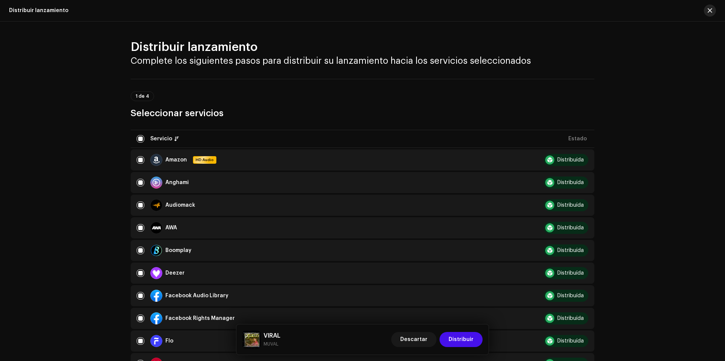
click at [708, 5] on button "button" at bounding box center [710, 11] width 12 height 12
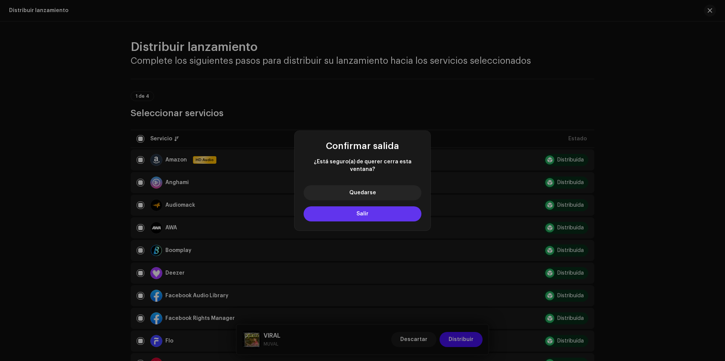
click at [368, 216] on button "Salir" at bounding box center [363, 214] width 118 height 15
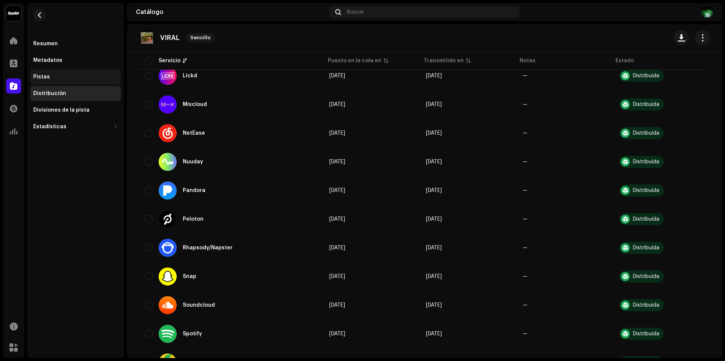
scroll to position [529, 0]
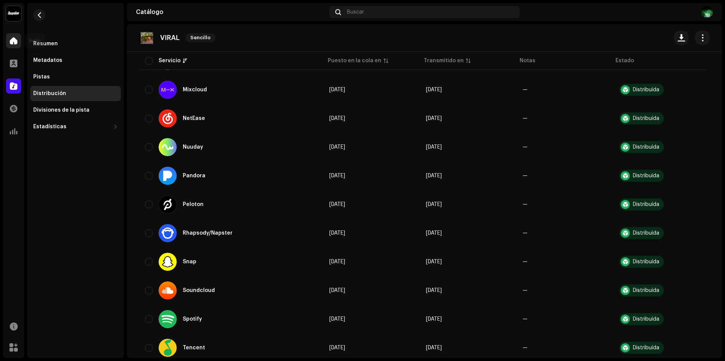
click at [14, 40] on span at bounding box center [14, 41] width 8 height 6
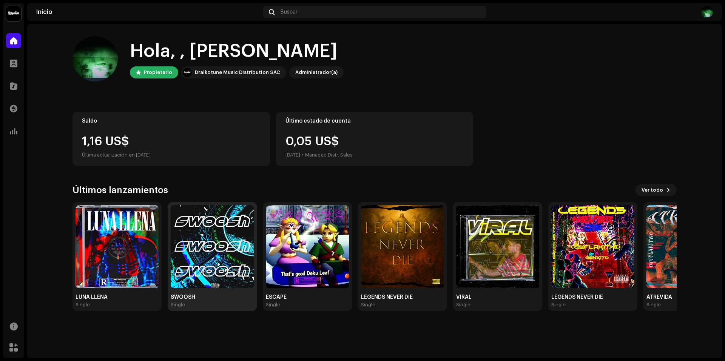
click at [221, 258] on img at bounding box center [212, 246] width 83 height 83
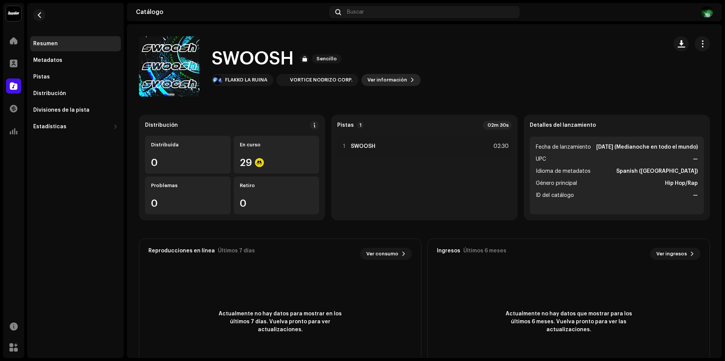
click at [378, 82] on span "Ver información" at bounding box center [387, 79] width 40 height 15
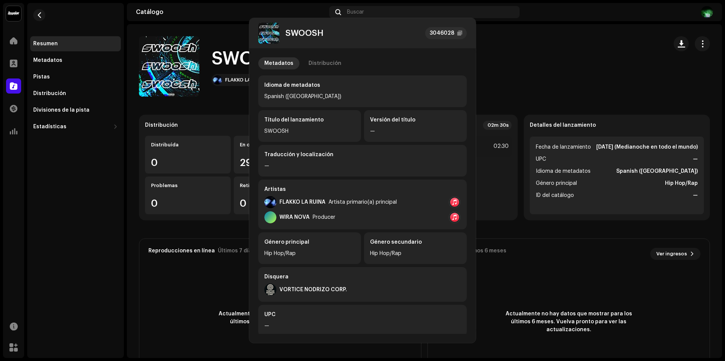
click at [77, 219] on div "SWOOSH 3046028 Metadatos Distribución Idioma de metadatos Spanish ([GEOGRAPHIC_…" at bounding box center [362, 180] width 725 height 361
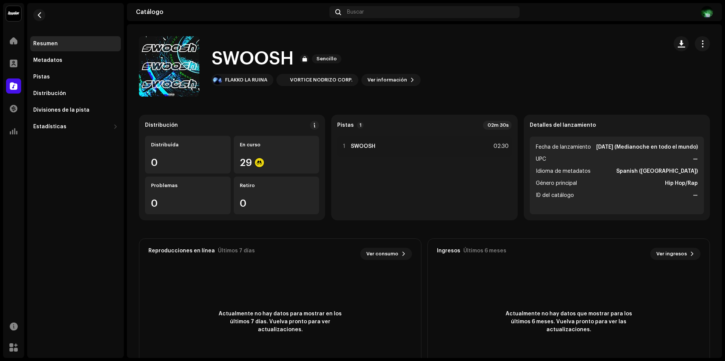
click at [43, 6] on re-m-nav-back at bounding box center [39, 19] width 18 height 33
click at [41, 12] on span "button" at bounding box center [40, 15] width 6 height 6
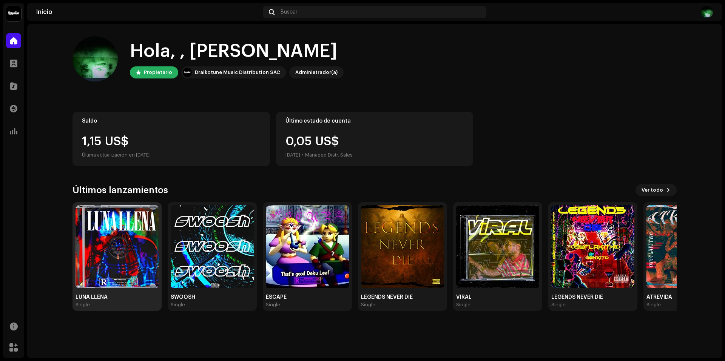
click at [116, 274] on img at bounding box center [117, 246] width 83 height 83
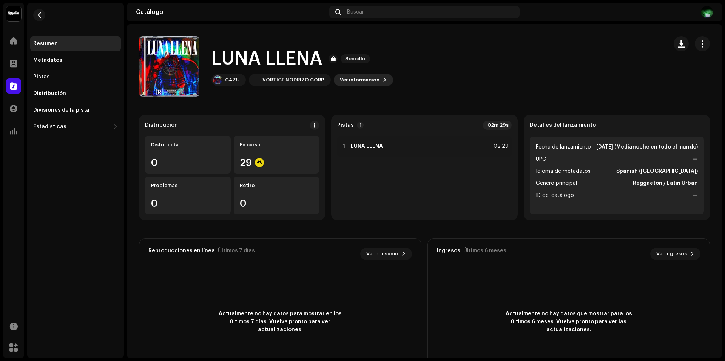
click at [350, 77] on span "Ver información" at bounding box center [360, 79] width 40 height 15
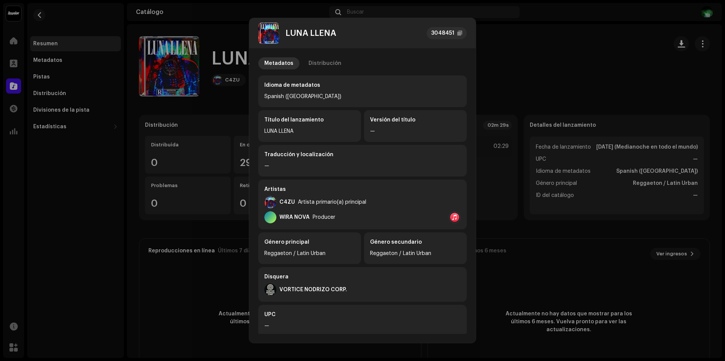
click at [519, 48] on div "LUNA LLENA 3048451 Metadatos Distribución Idioma de metadatos Spanish ([GEOGRAP…" at bounding box center [362, 180] width 725 height 361
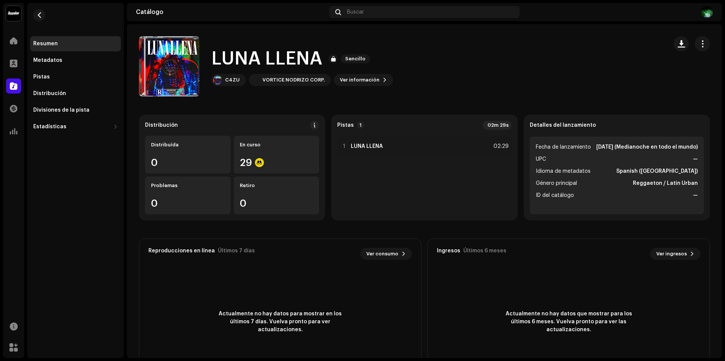
click at [23, 37] on div "Inicio" at bounding box center [13, 40] width 21 height 21
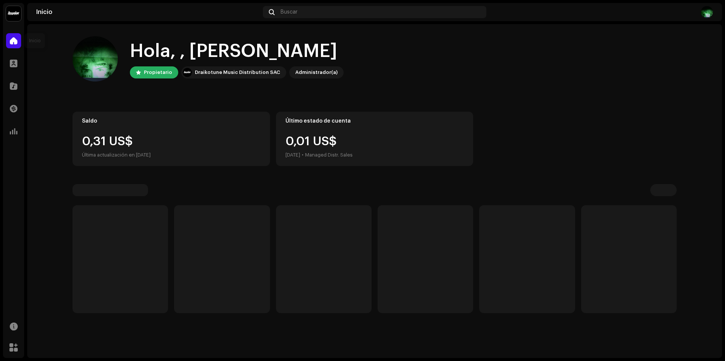
click at [17, 38] on span at bounding box center [14, 41] width 8 height 6
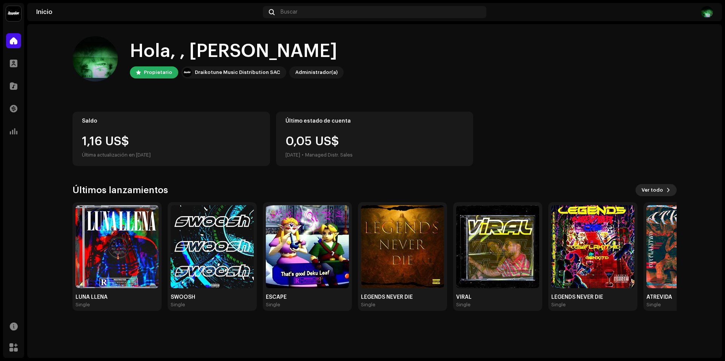
click at [657, 187] on span "Ver todo" at bounding box center [652, 190] width 22 height 15
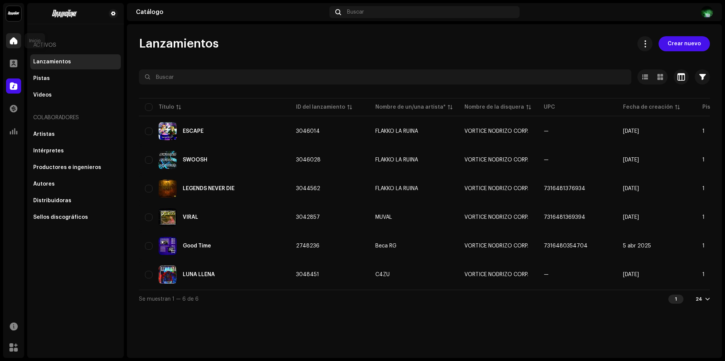
click at [8, 44] on div at bounding box center [13, 40] width 15 height 15
